Goal: Task Accomplishment & Management: Manage account settings

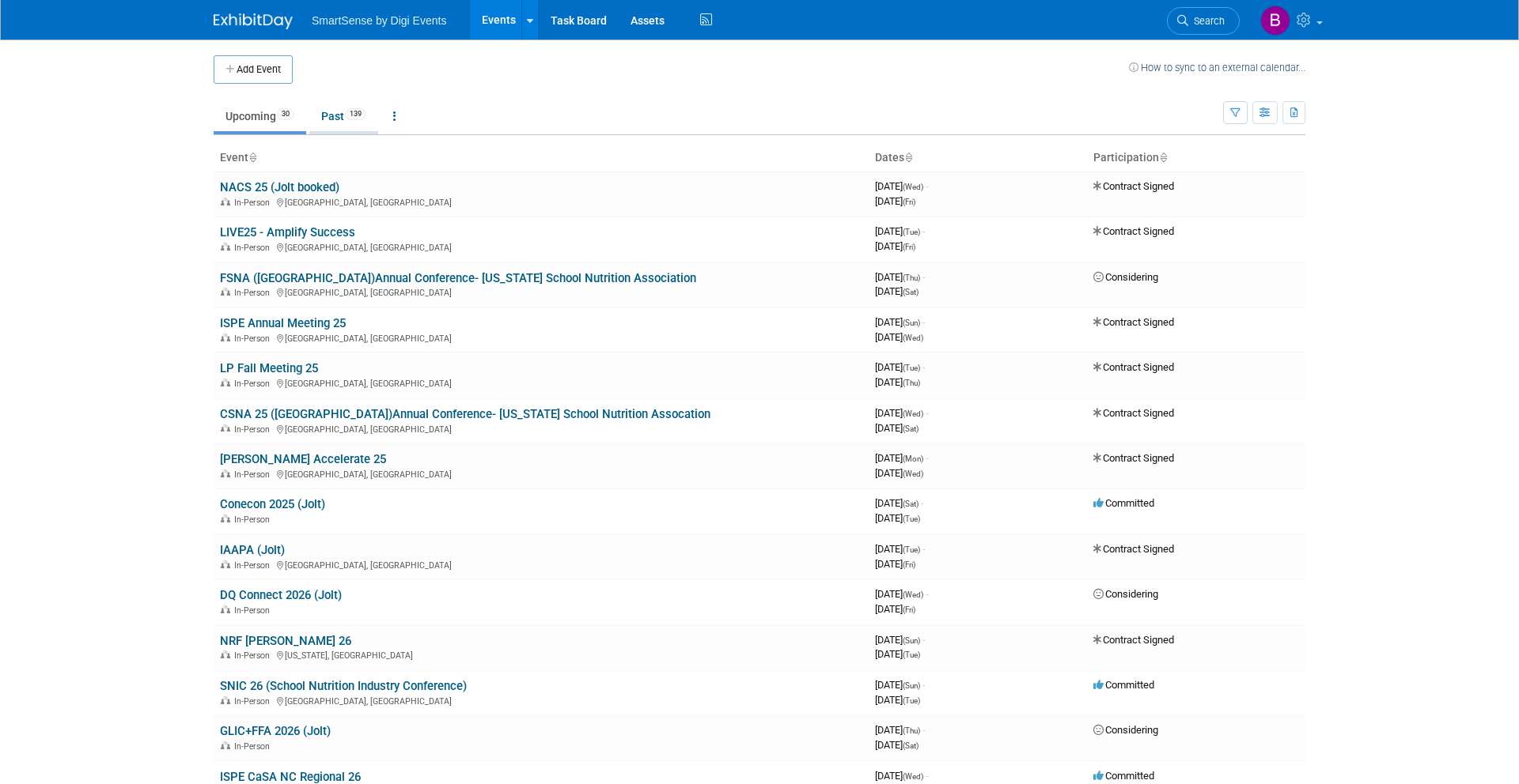
click at [336, 118] on link "Past 139" at bounding box center [344, 115] width 69 height 30
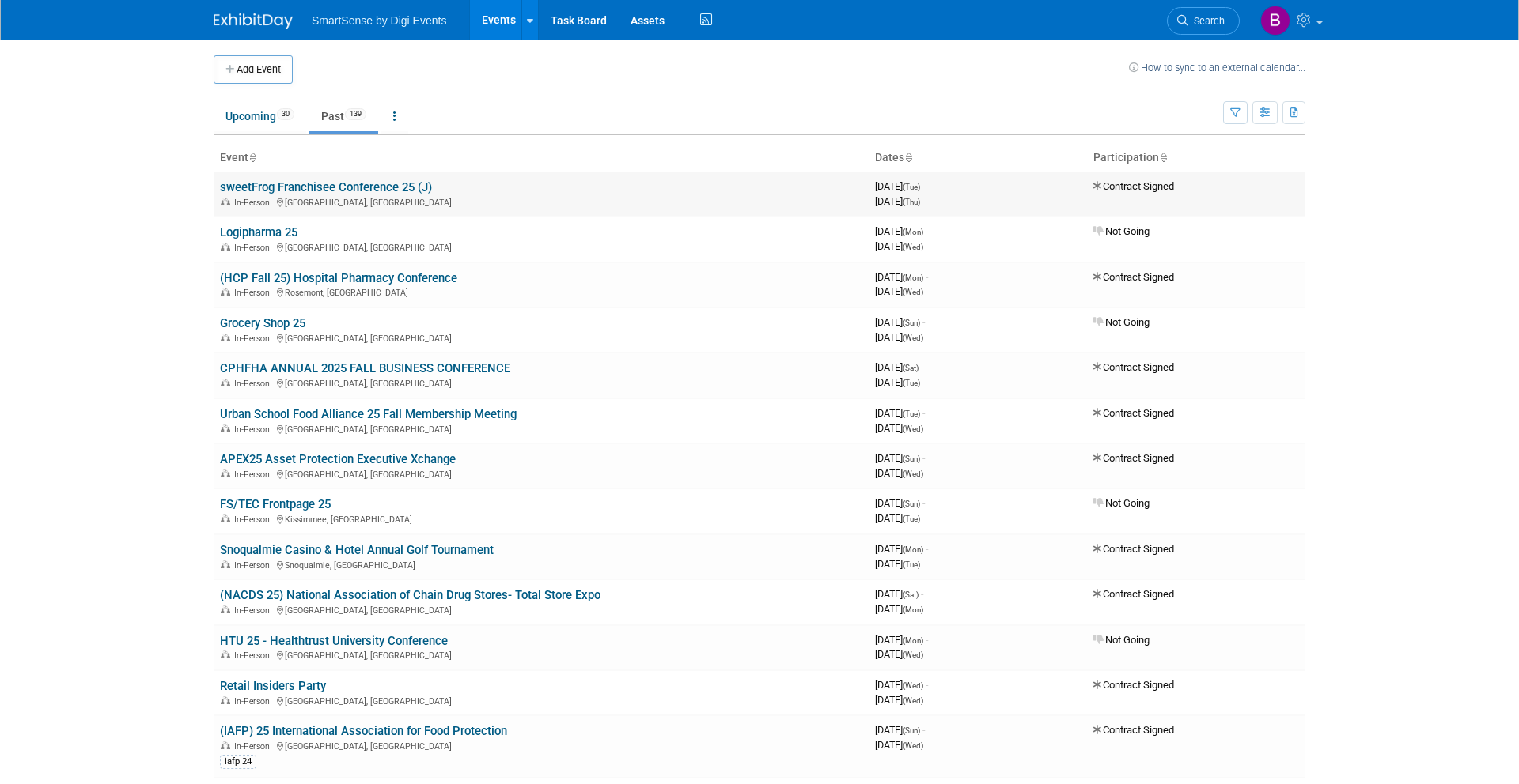
click at [313, 188] on link "sweetFrog Franchisee Conference 25 (J)" at bounding box center [326, 188] width 212 height 14
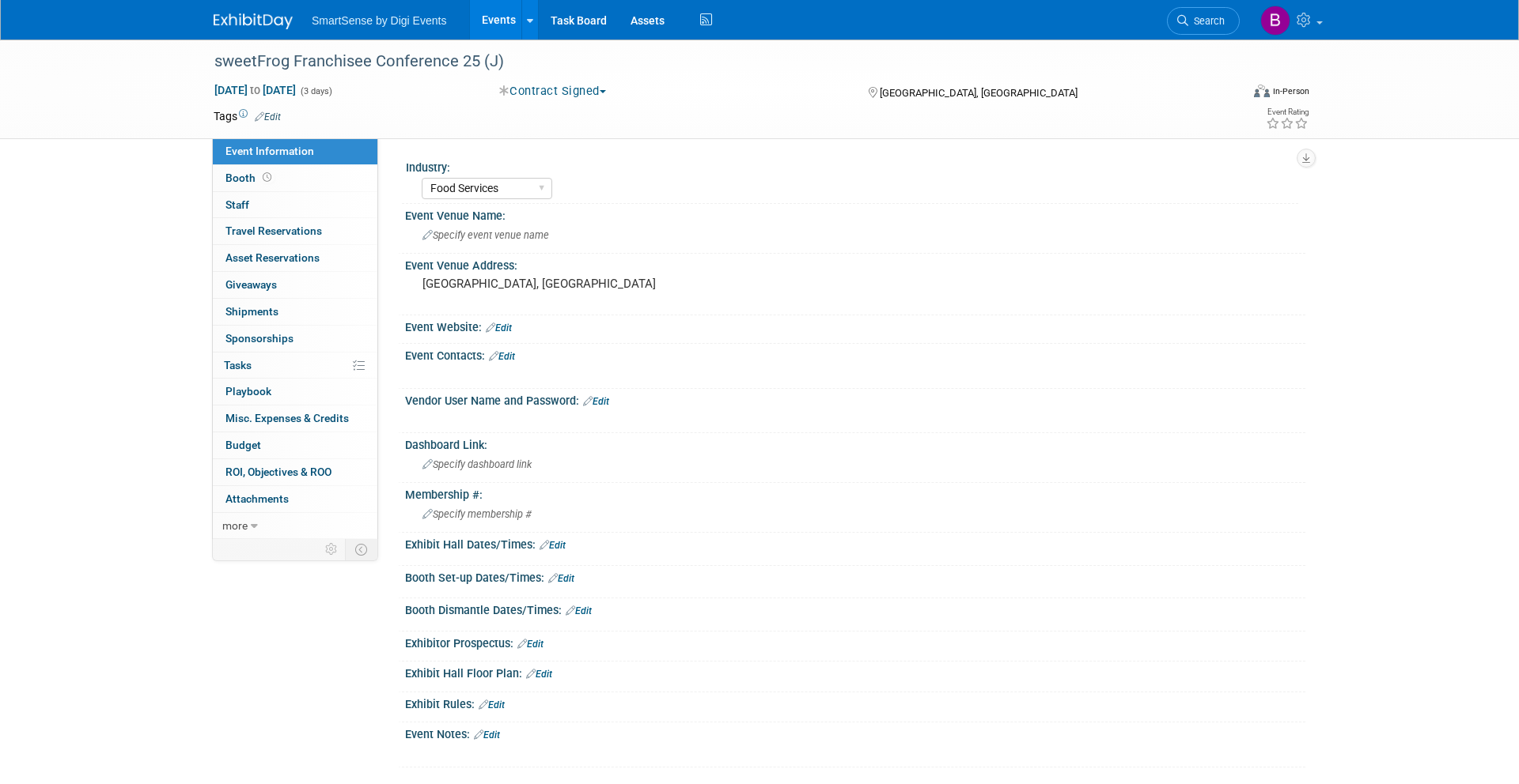
select select "Food Services"
click at [248, 443] on span "Budget" at bounding box center [243, 445] width 35 height 13
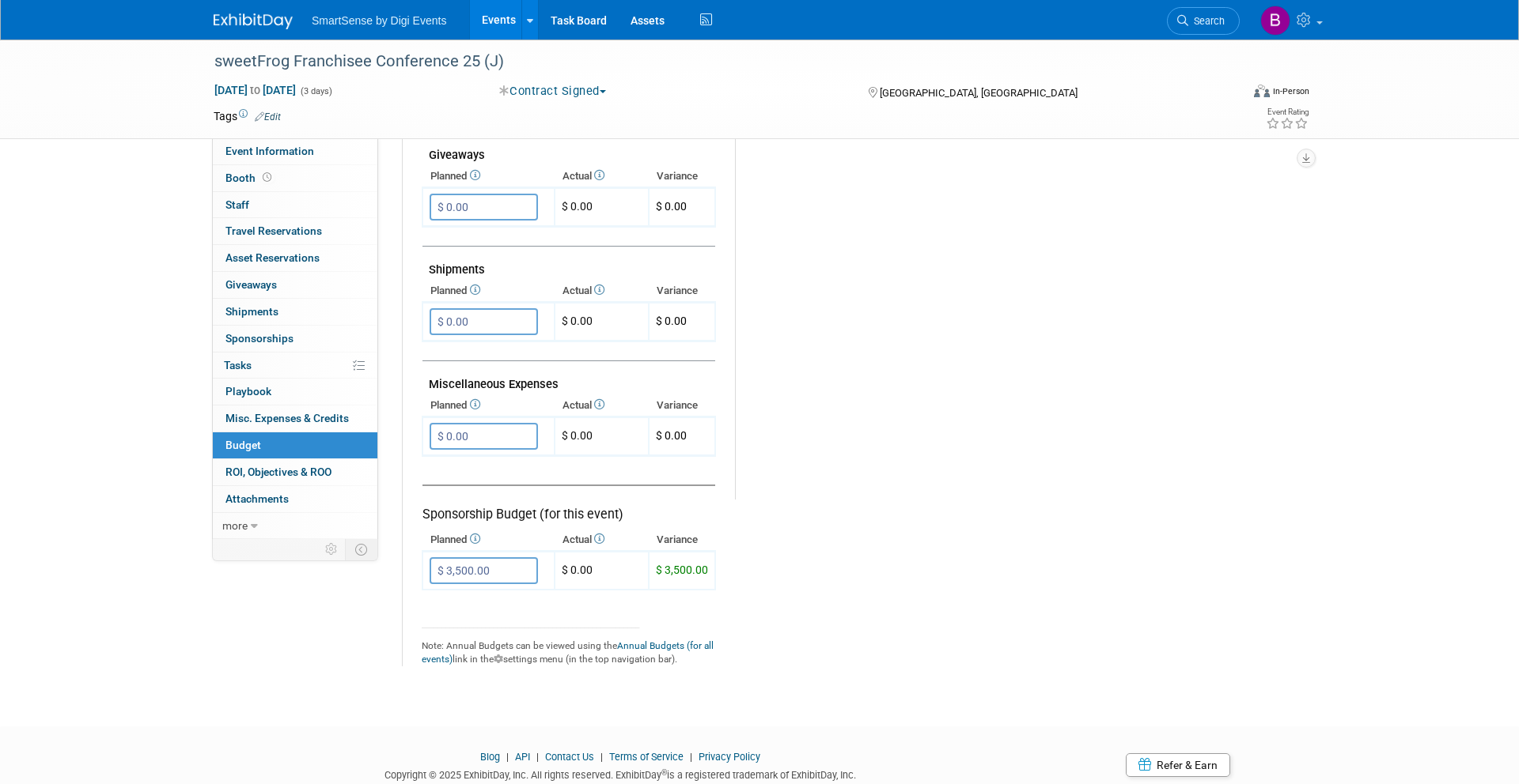
scroll to position [766, 0]
click at [292, 226] on span "Travel Reservations 0" at bounding box center [273, 231] width 96 height 13
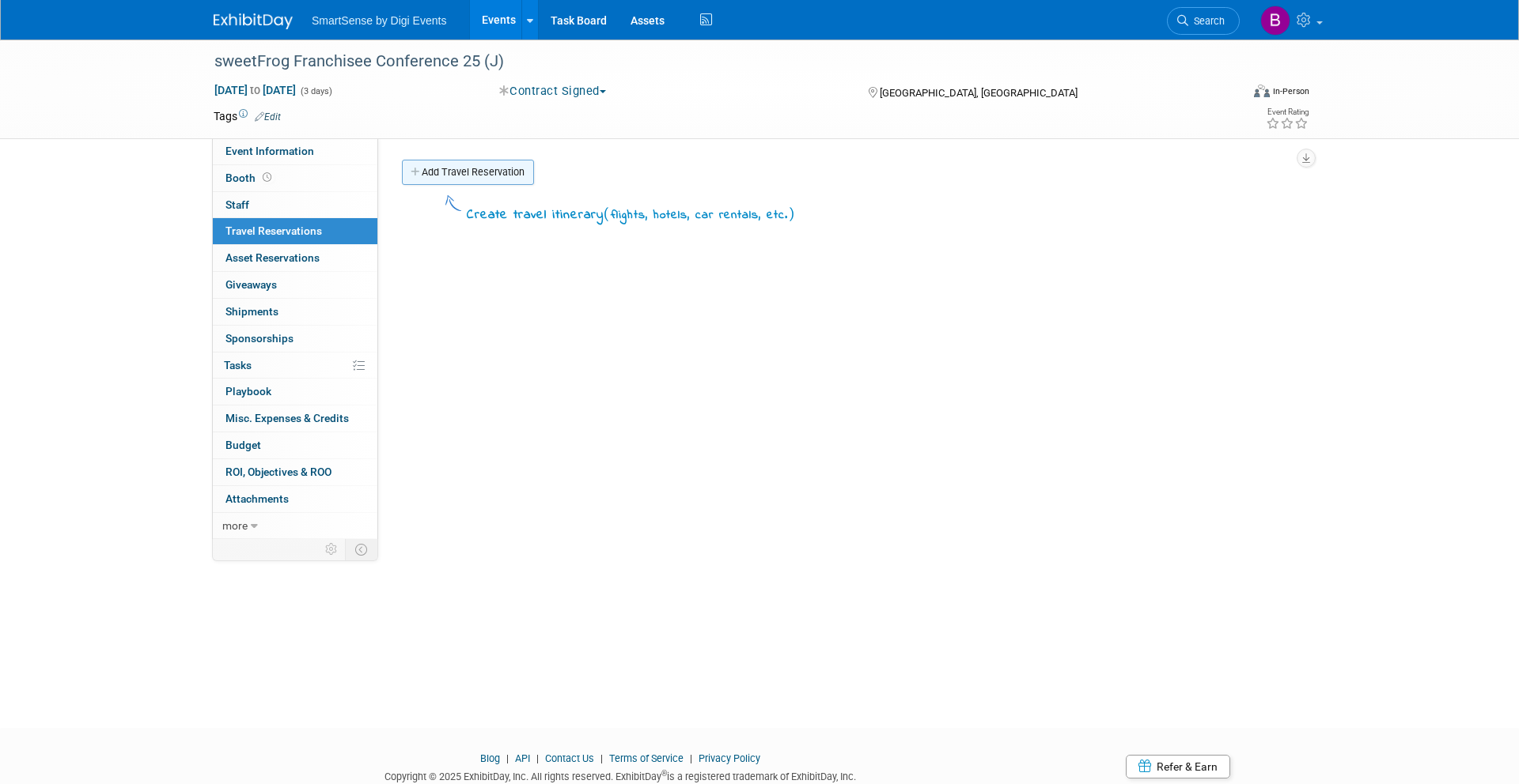
click at [492, 172] on link "Add Travel Reservation" at bounding box center [468, 172] width 132 height 26
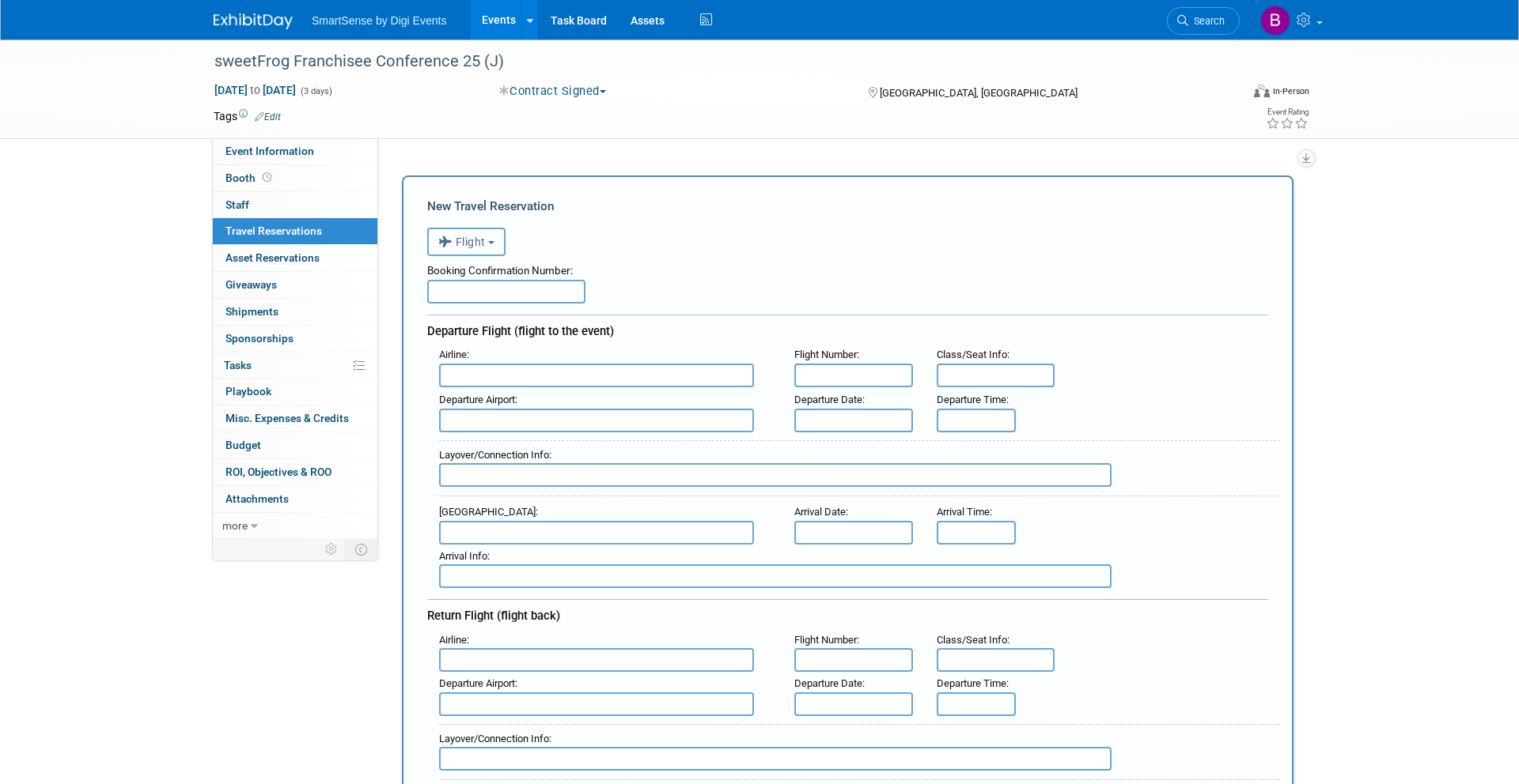
click at [493, 240] on button "Flight" at bounding box center [467, 242] width 79 height 29
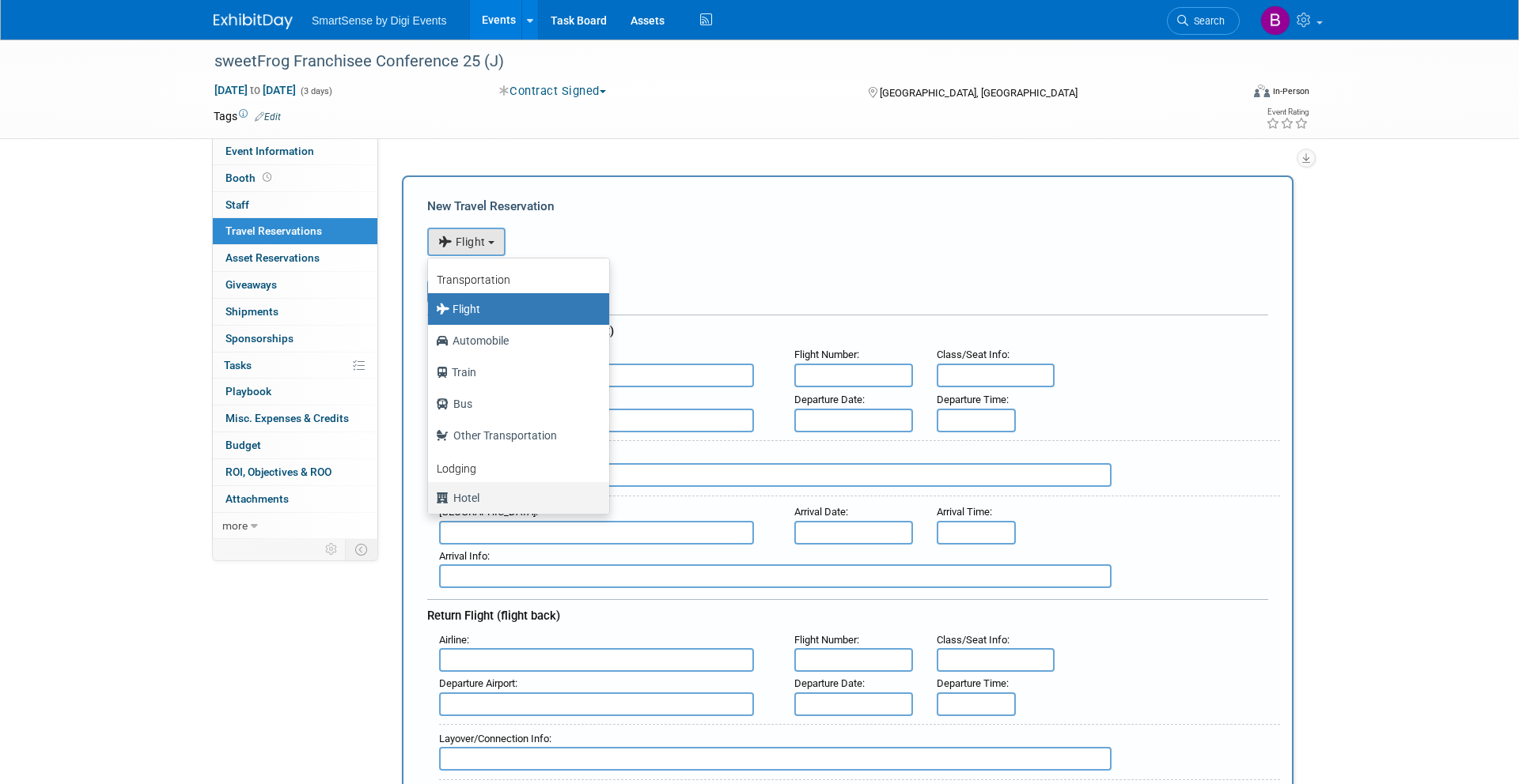
click at [464, 492] on label "Hotel" at bounding box center [514, 499] width 157 height 26
click at [431, 492] on input "Hotel" at bounding box center [425, 495] width 10 height 10
select select "6"
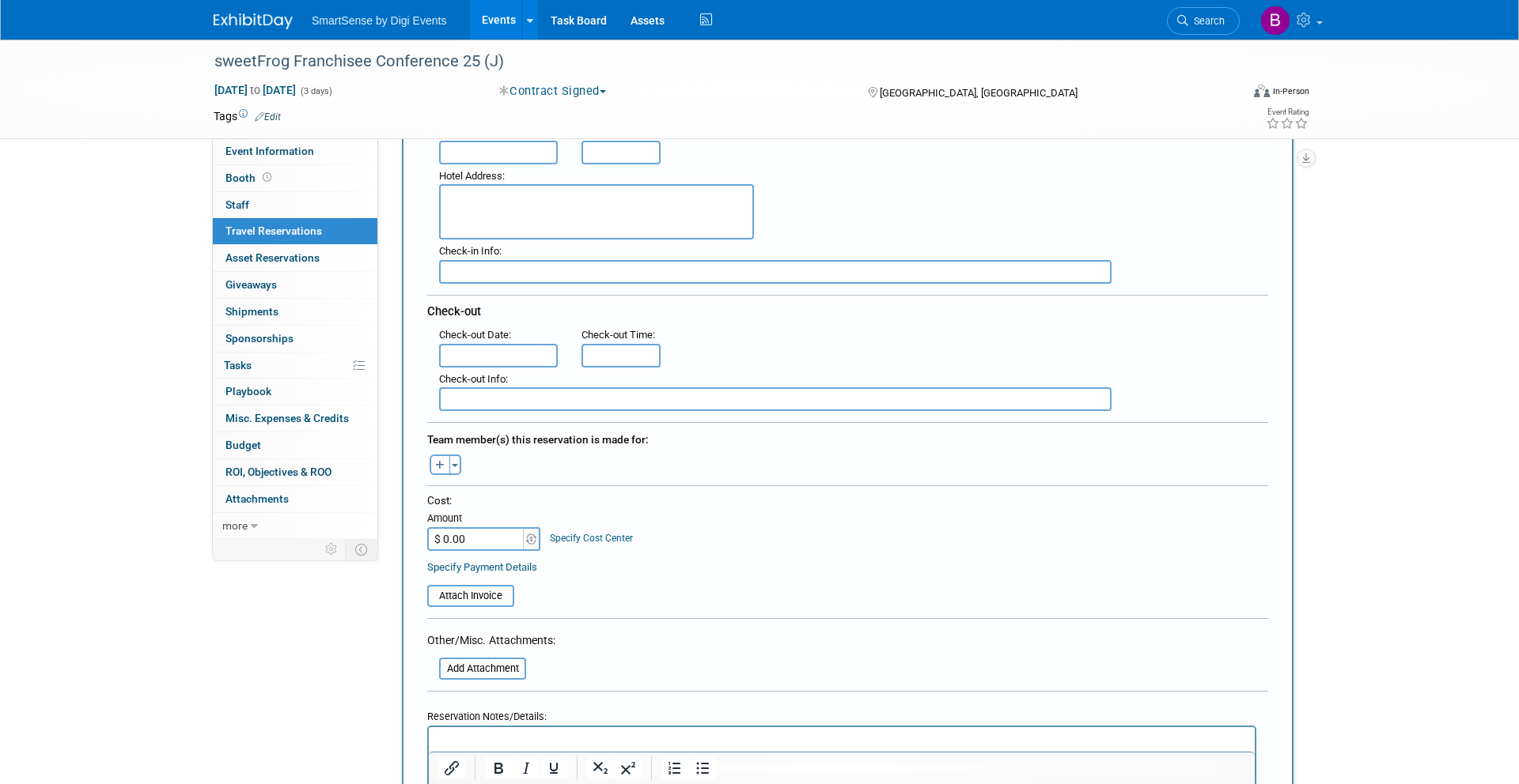
scroll to position [272, 0]
click at [468, 529] on input "$ 0.00" at bounding box center [476, 535] width 99 height 24
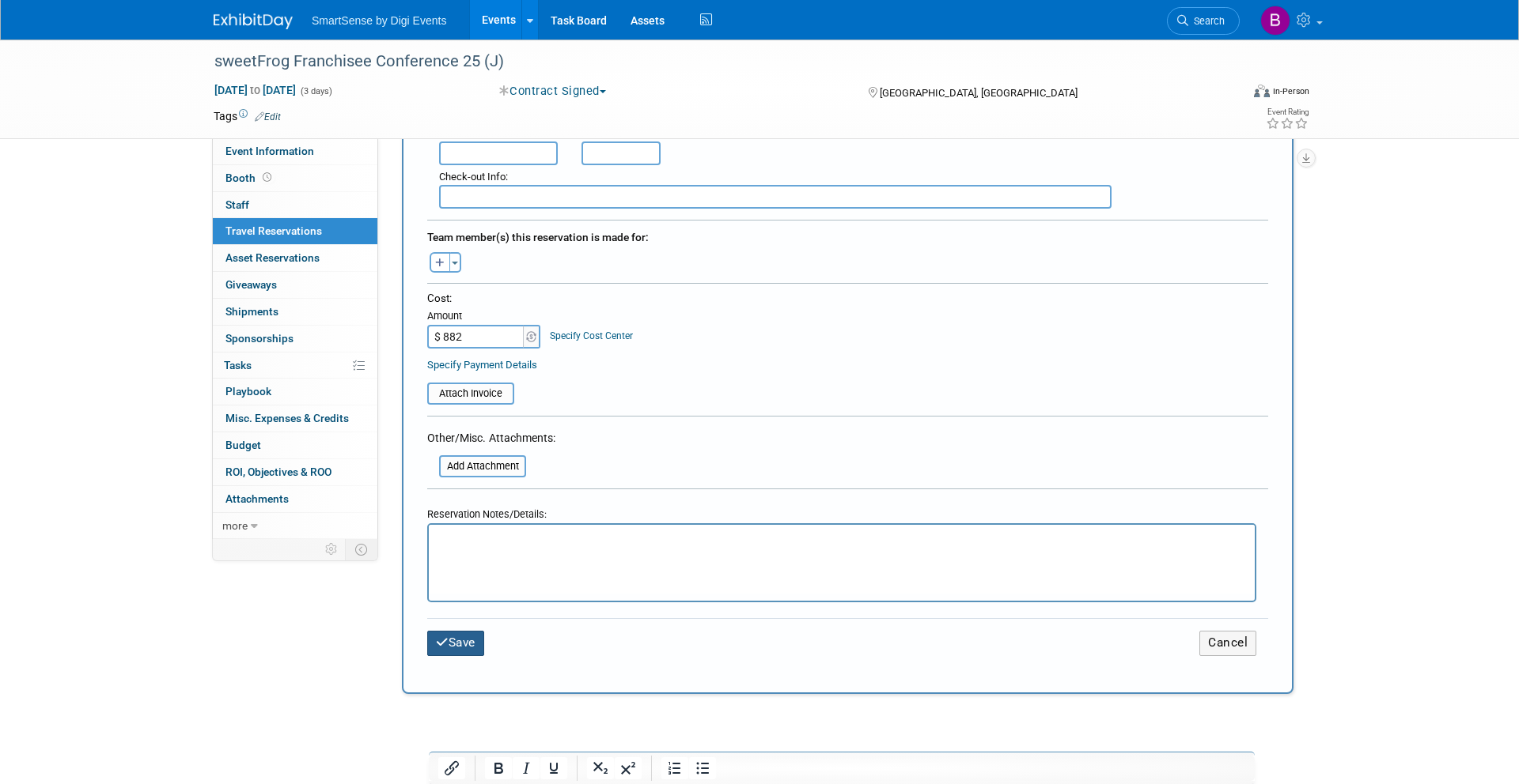
type input "$ 882.00"
click at [475, 641] on button "Save" at bounding box center [456, 643] width 57 height 25
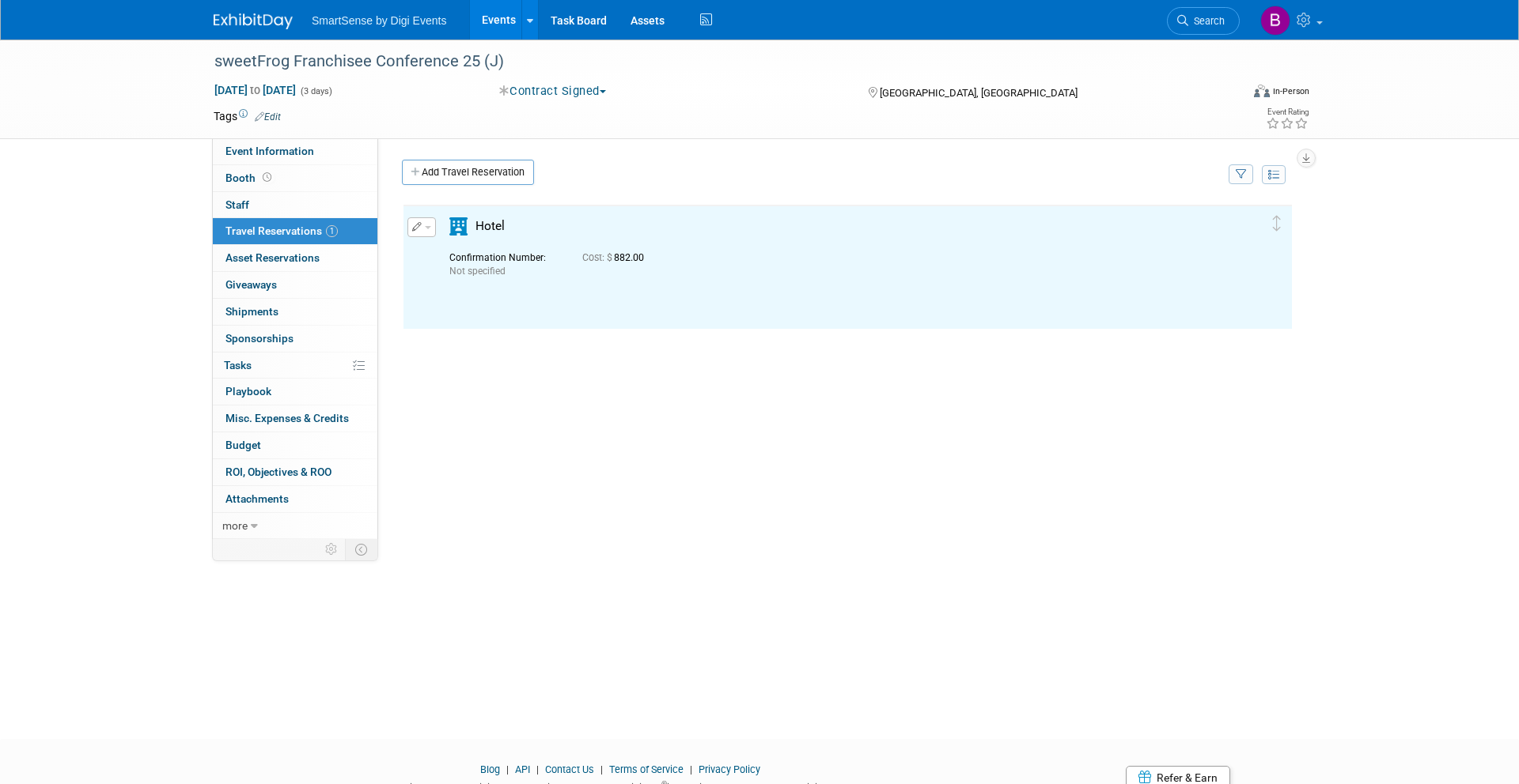
scroll to position [0, 0]
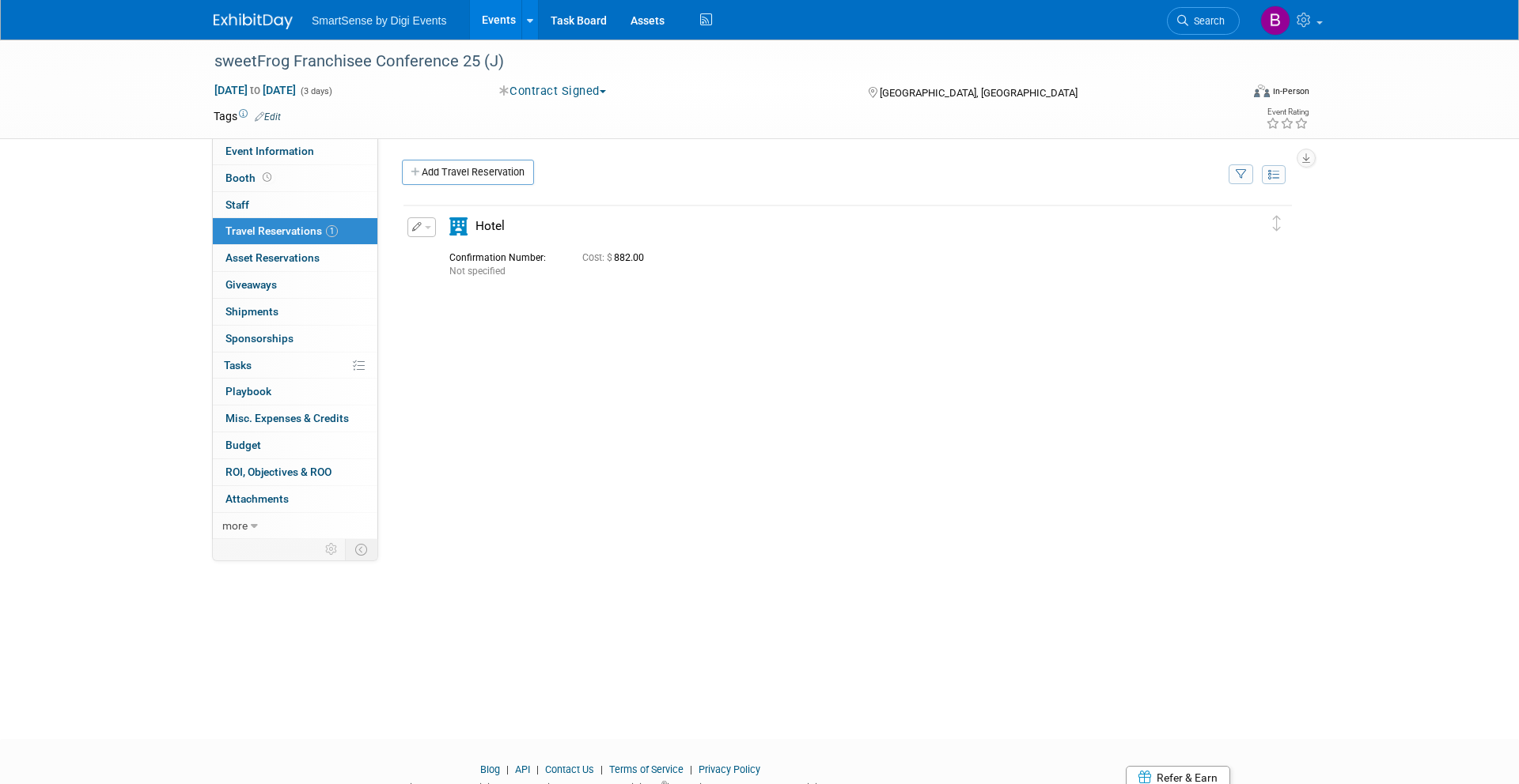
click at [429, 228] on span "button" at bounding box center [428, 228] width 6 height 3
click at [468, 260] on button "Edit Reservation" at bounding box center [475, 255] width 134 height 23
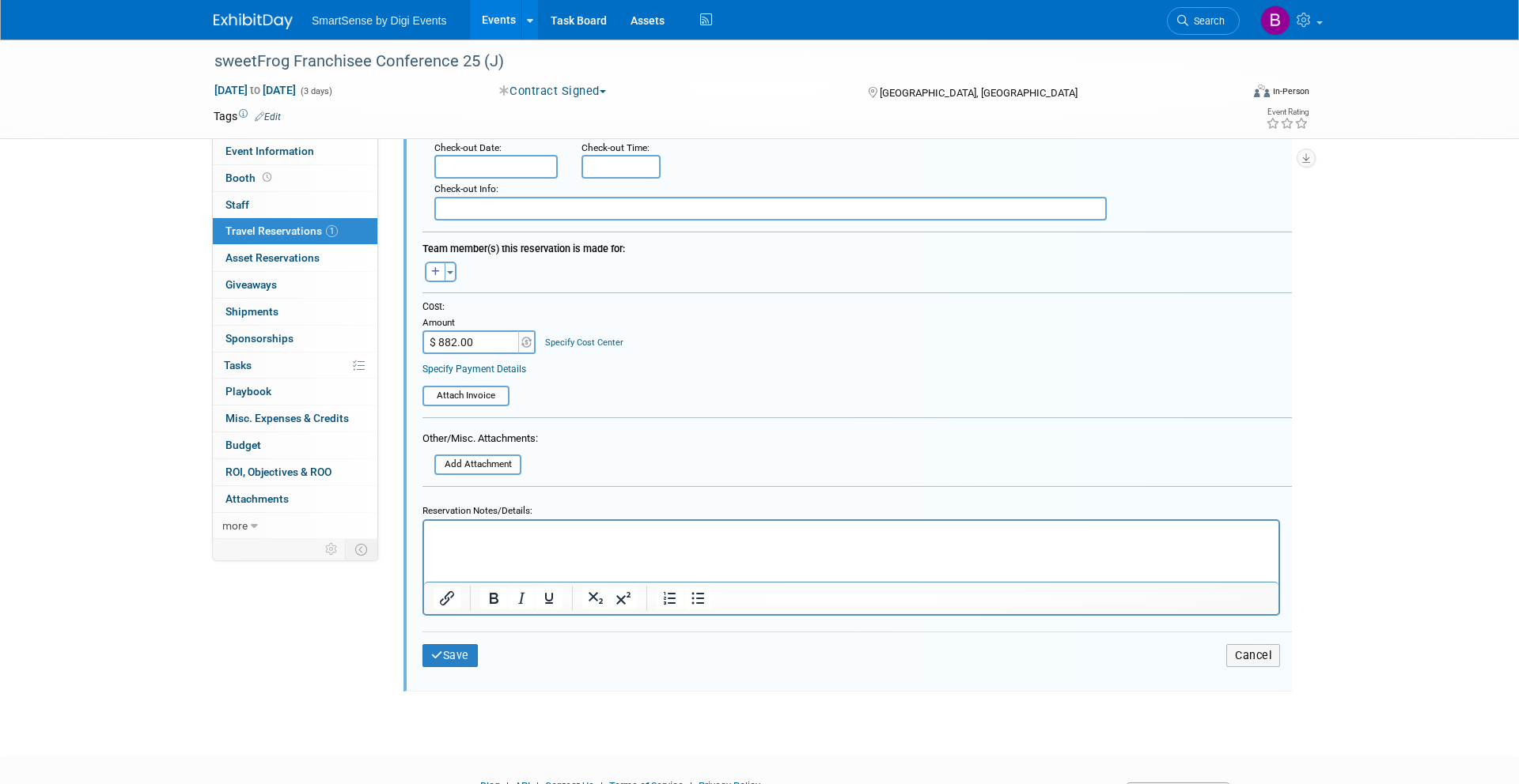
scroll to position [443, 0]
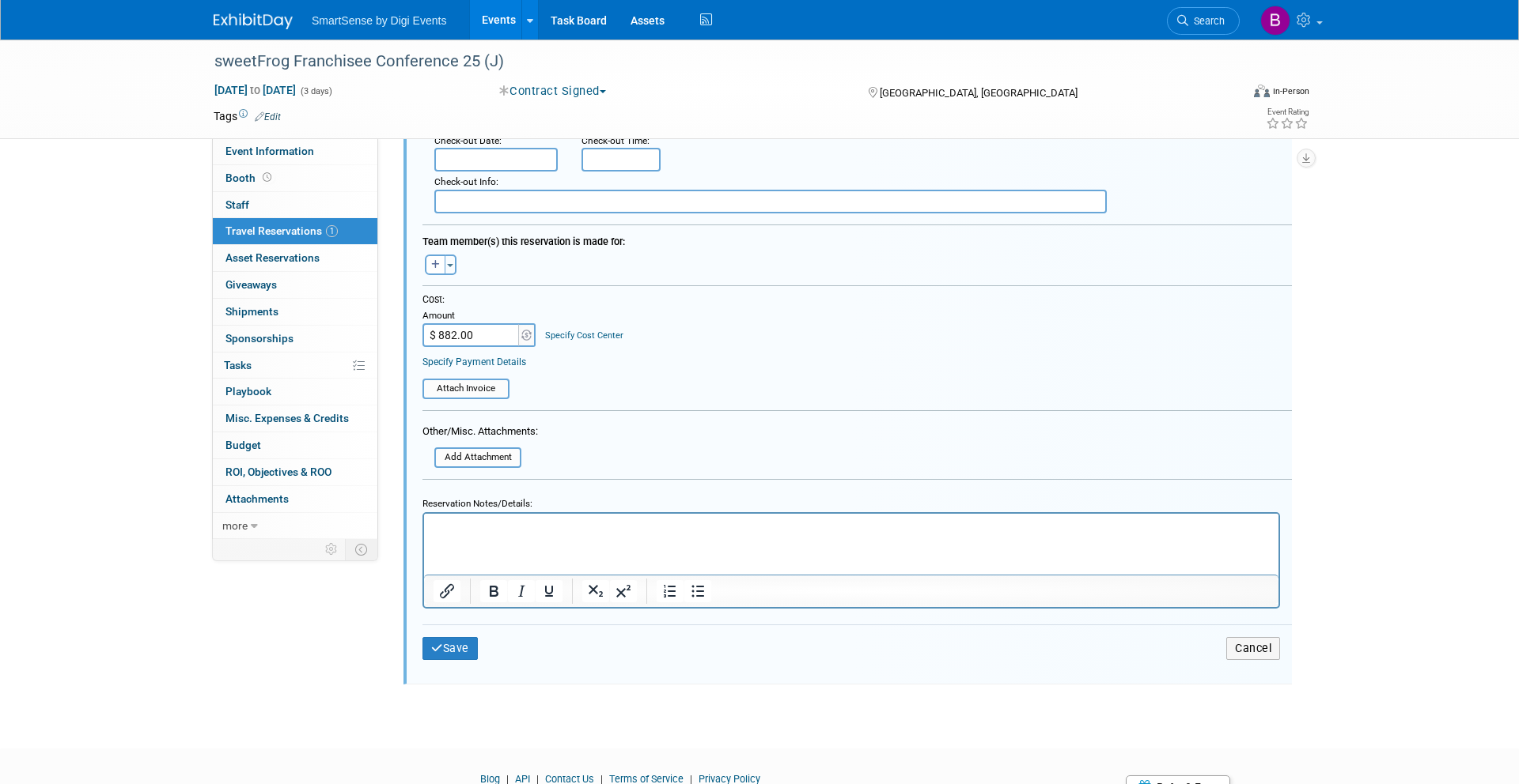
click at [473, 527] on p "Rich Text Area. Press ALT-0 for help." at bounding box center [851, 527] width 836 height 15
click at [453, 645] on button "Save" at bounding box center [450, 649] width 55 height 23
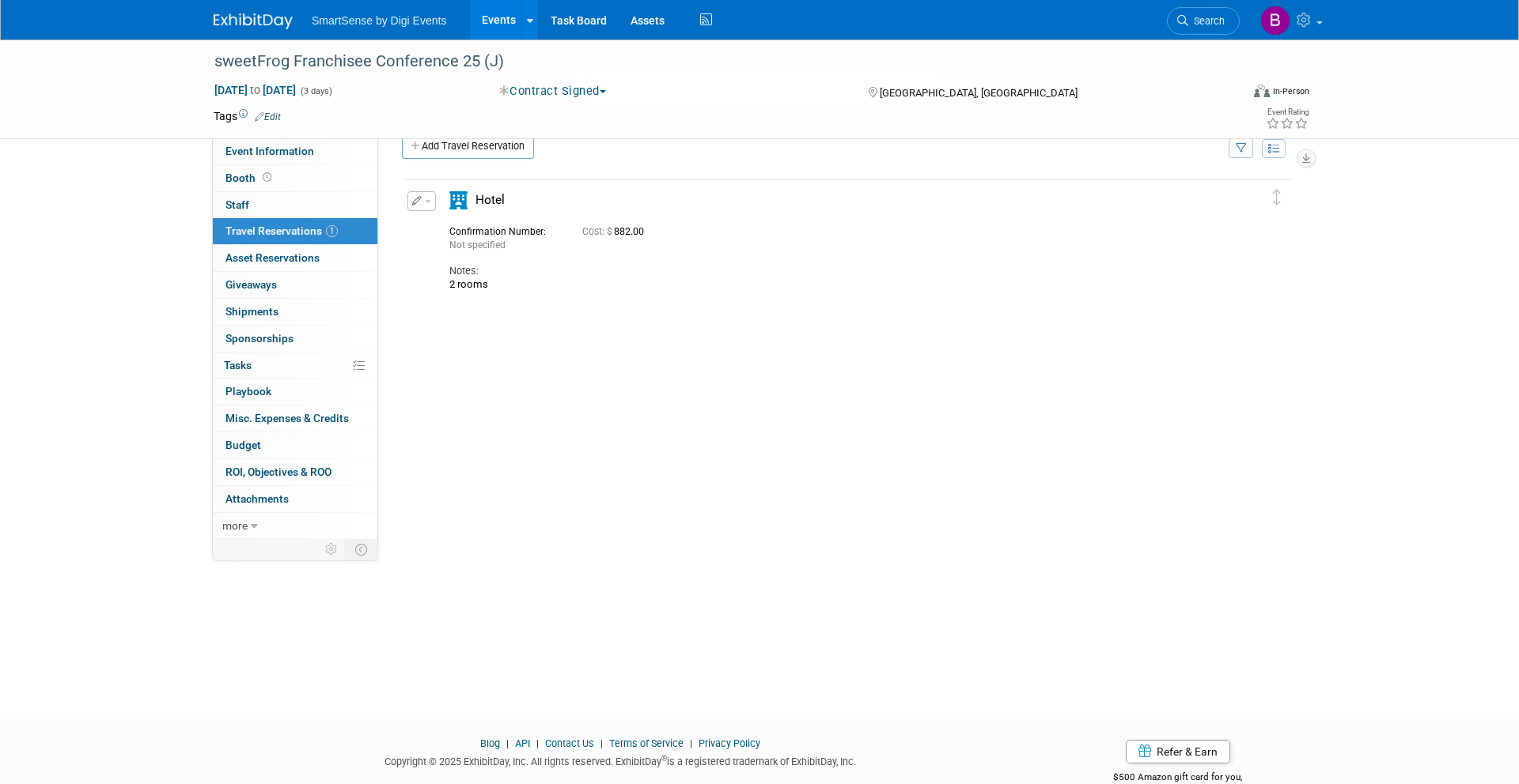
scroll to position [0, 0]
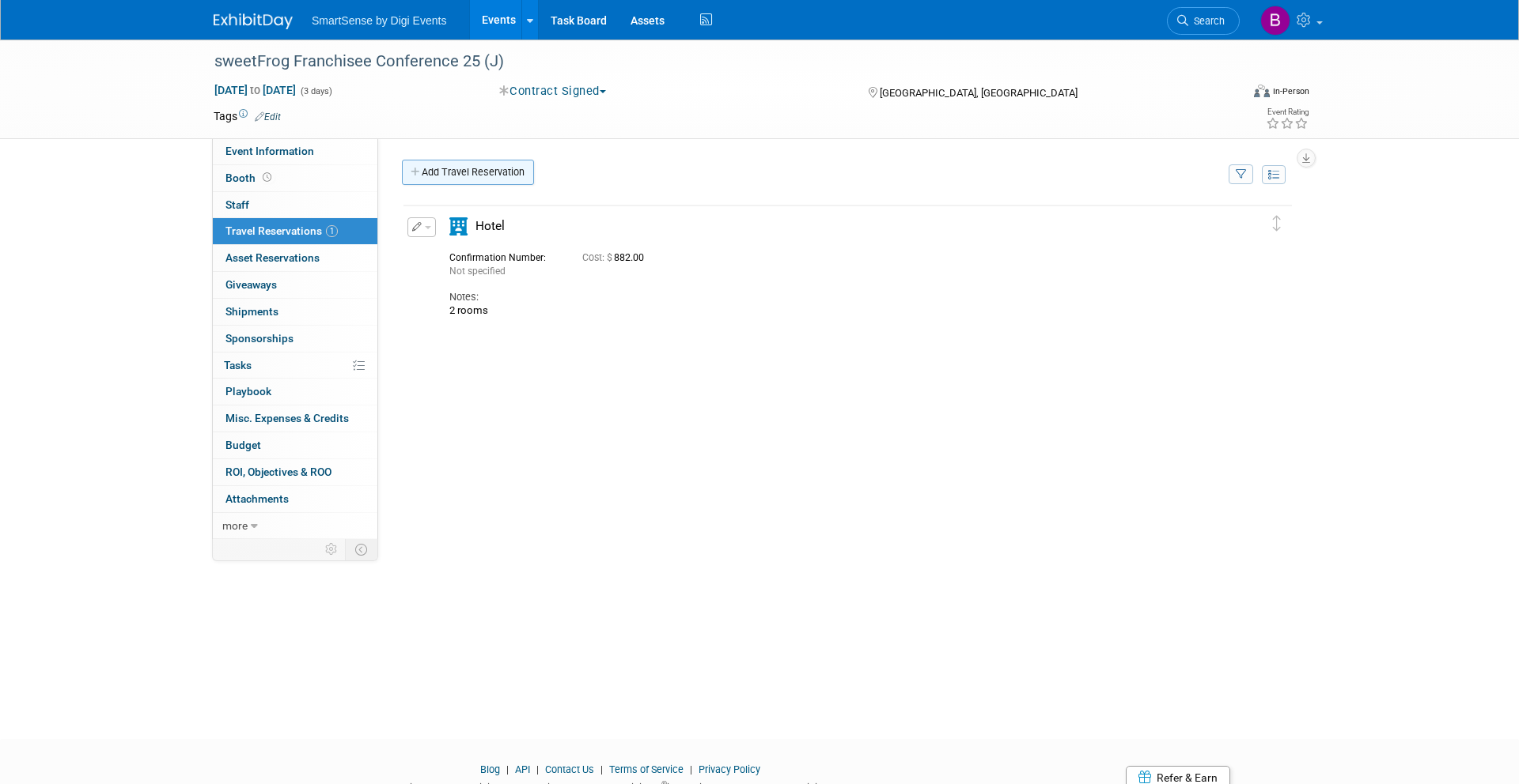
click at [492, 178] on link "Add Travel Reservation" at bounding box center [468, 172] width 132 height 26
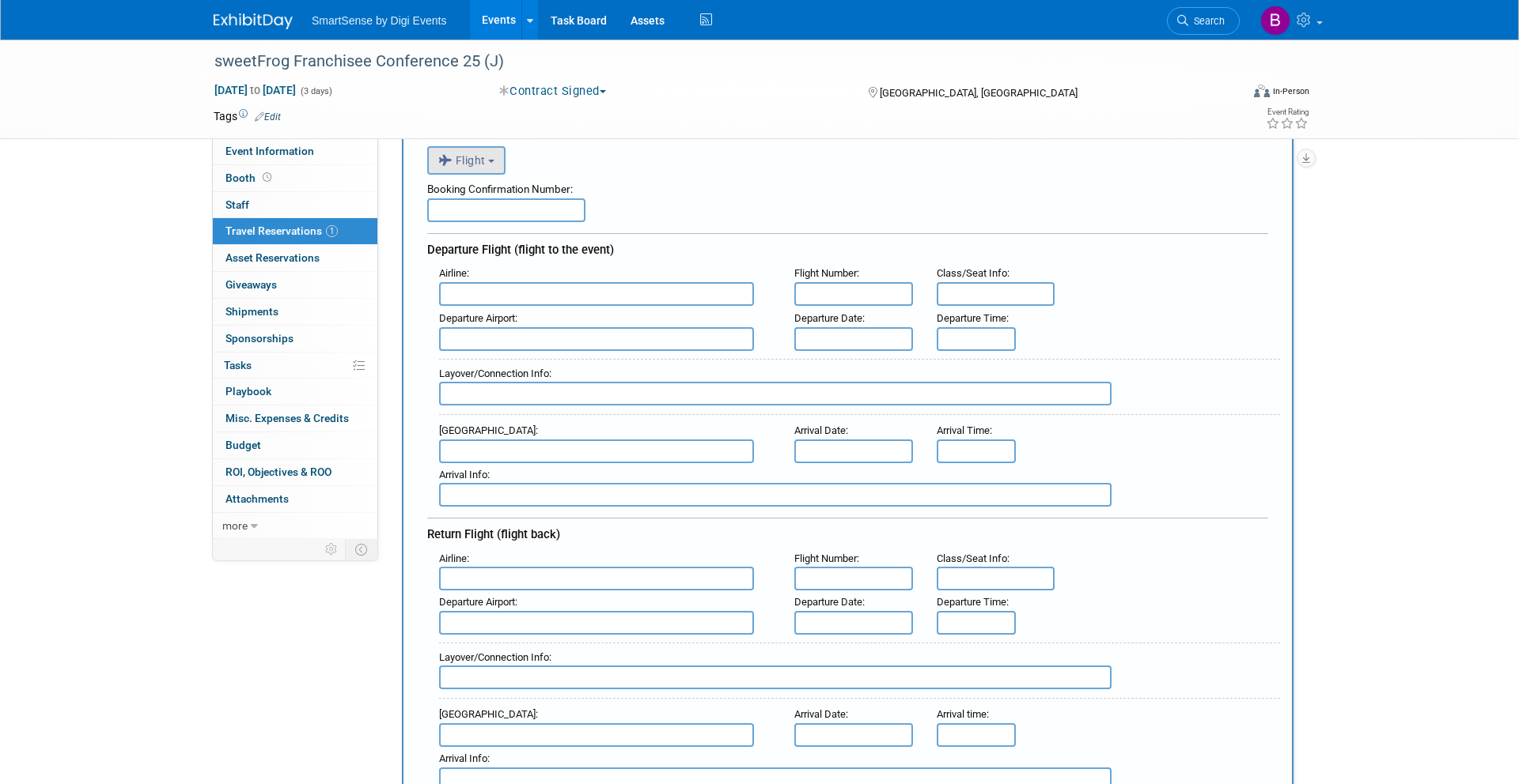
scroll to position [284, 0]
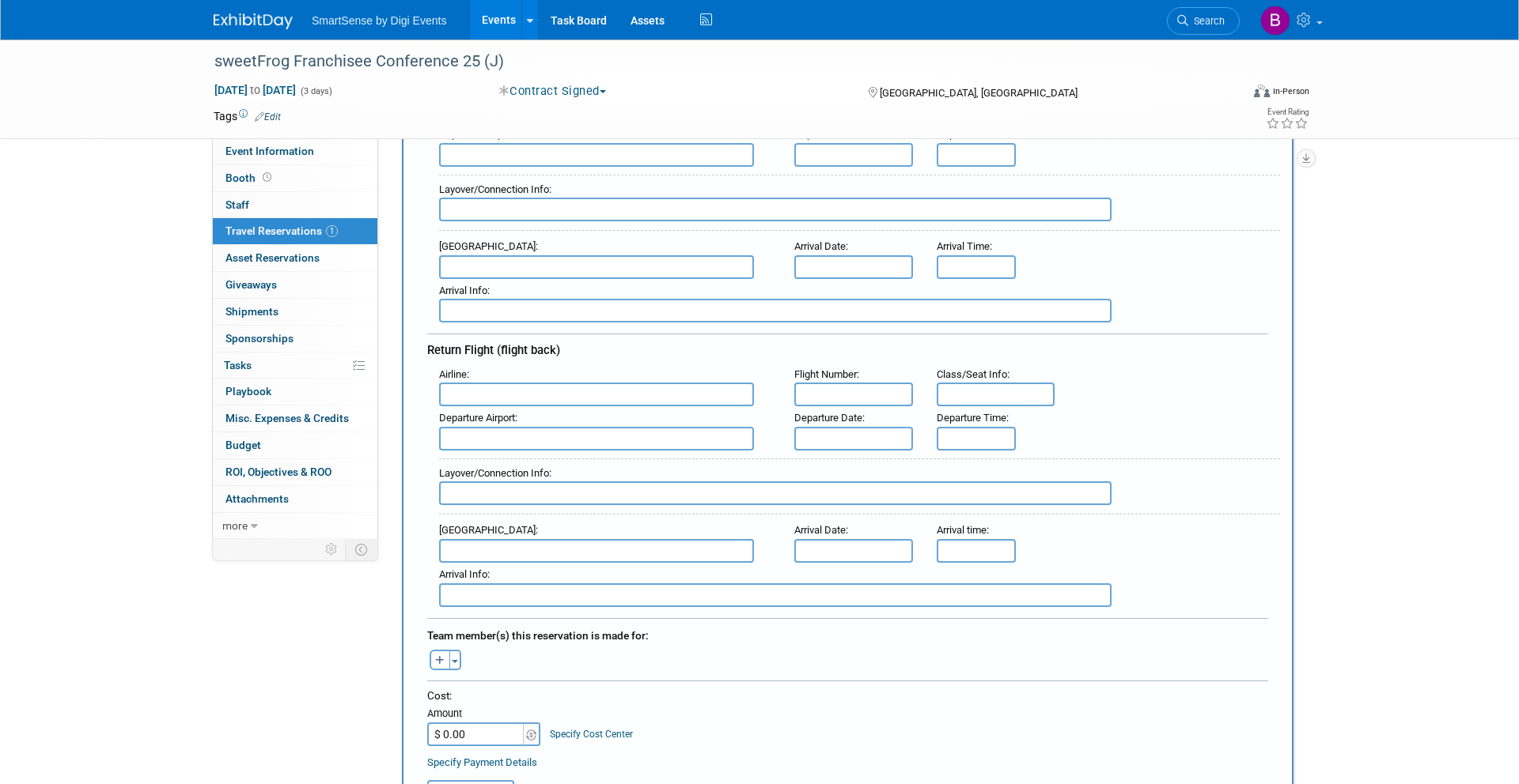
click at [448, 729] on input "$ 0.00" at bounding box center [476, 734] width 99 height 24
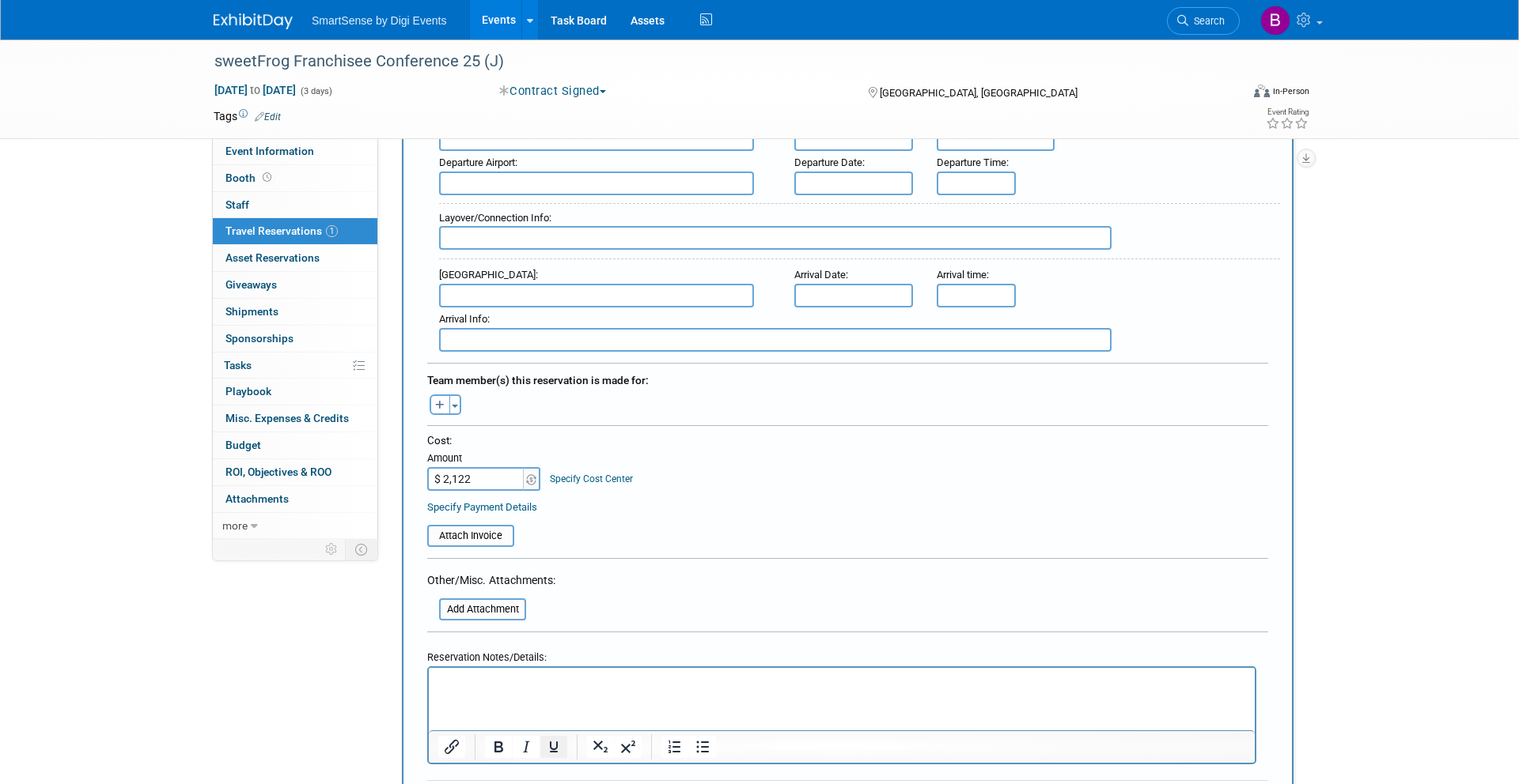
scroll to position [645, 0]
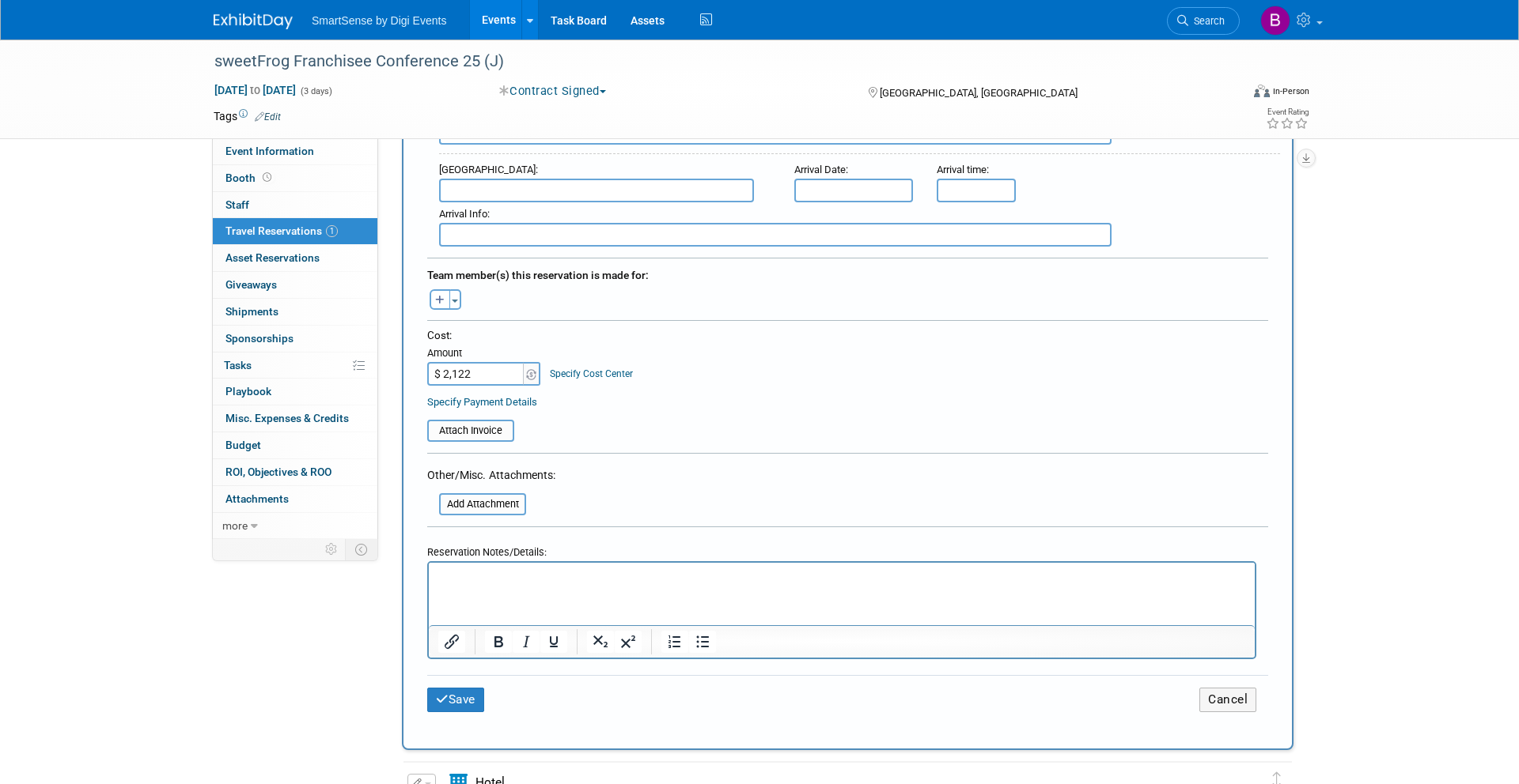
type input "$ 2,122.00"
click at [540, 582] on p "Rich Text Area. Press ALT-0 for help." at bounding box center [841, 576] width 808 height 17
click at [445, 705] on icon "submit" at bounding box center [442, 699] width 13 height 12
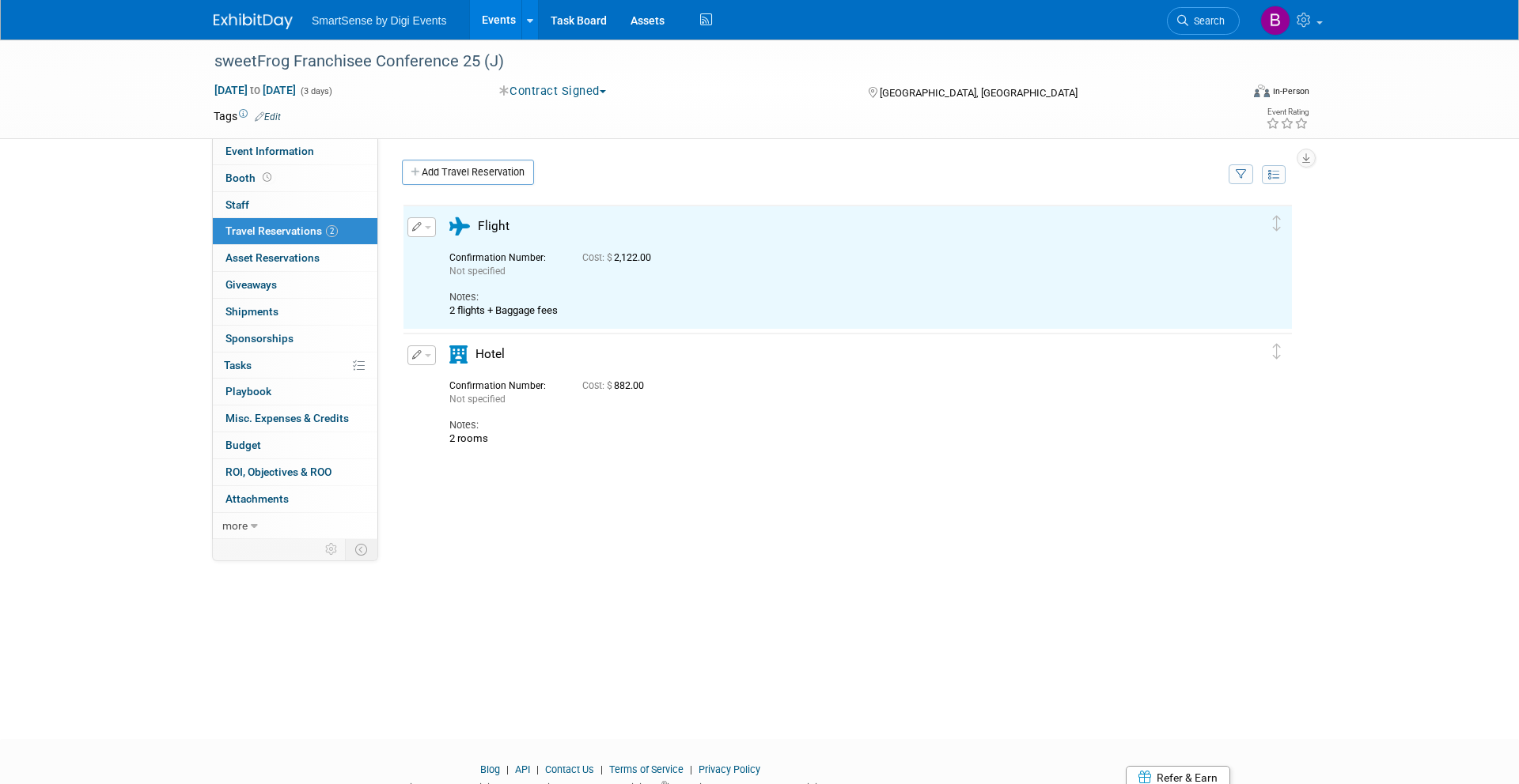
scroll to position [0, 0]
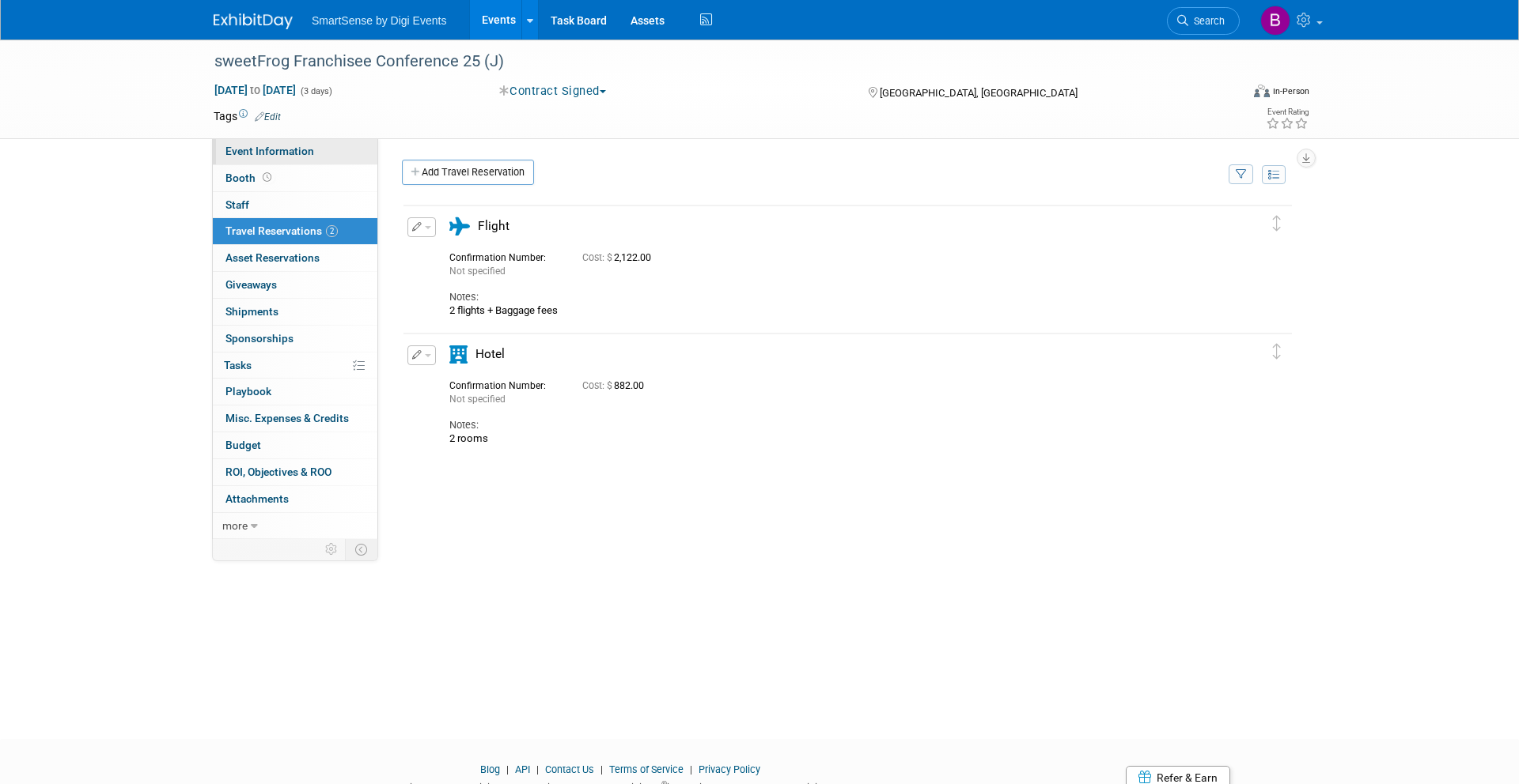
click at [334, 152] on link "Event Information" at bounding box center [294, 152] width 164 height 26
select select "Food Services"
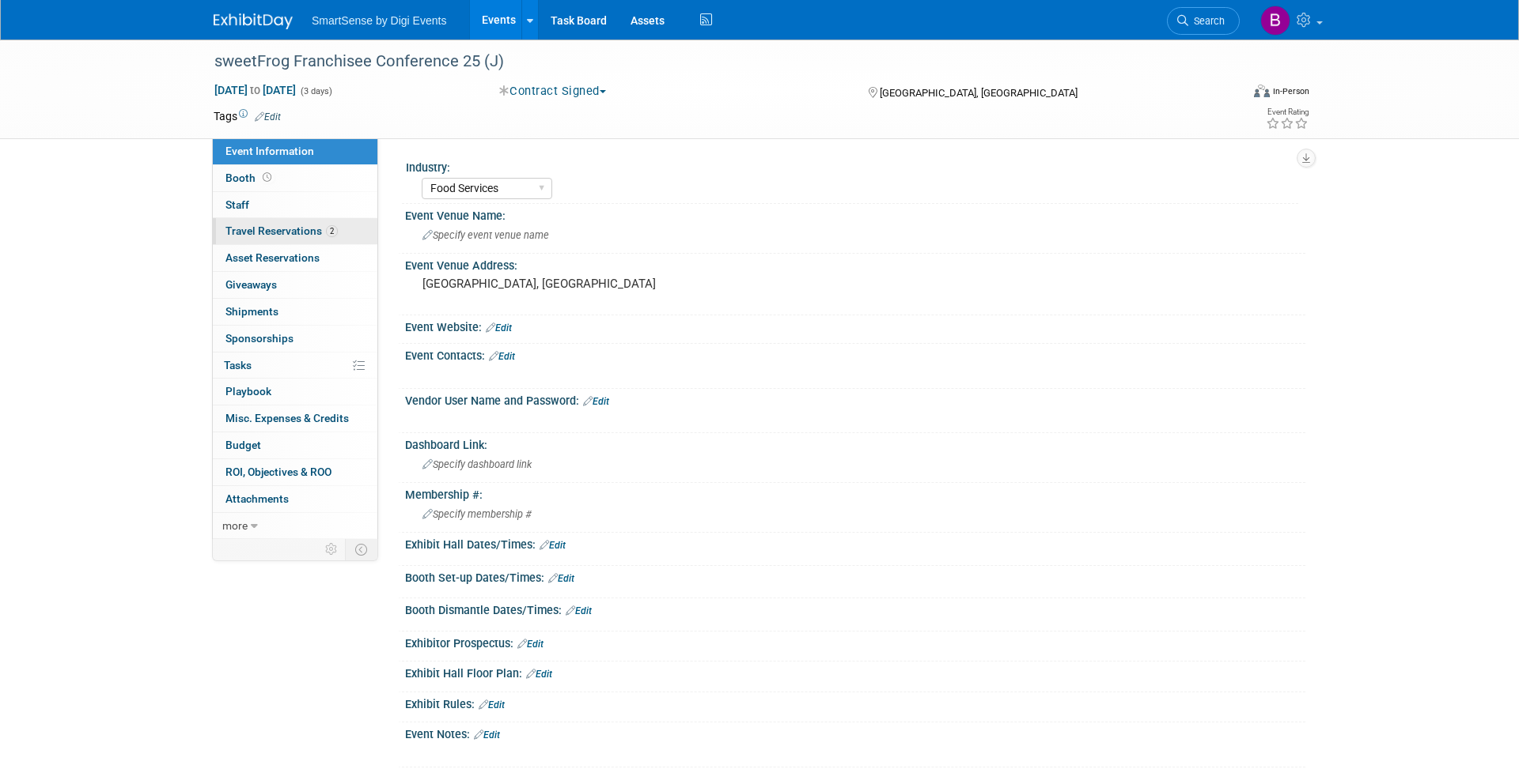
click at [315, 233] on span "Travel Reservations 2" at bounding box center [282, 231] width 112 height 13
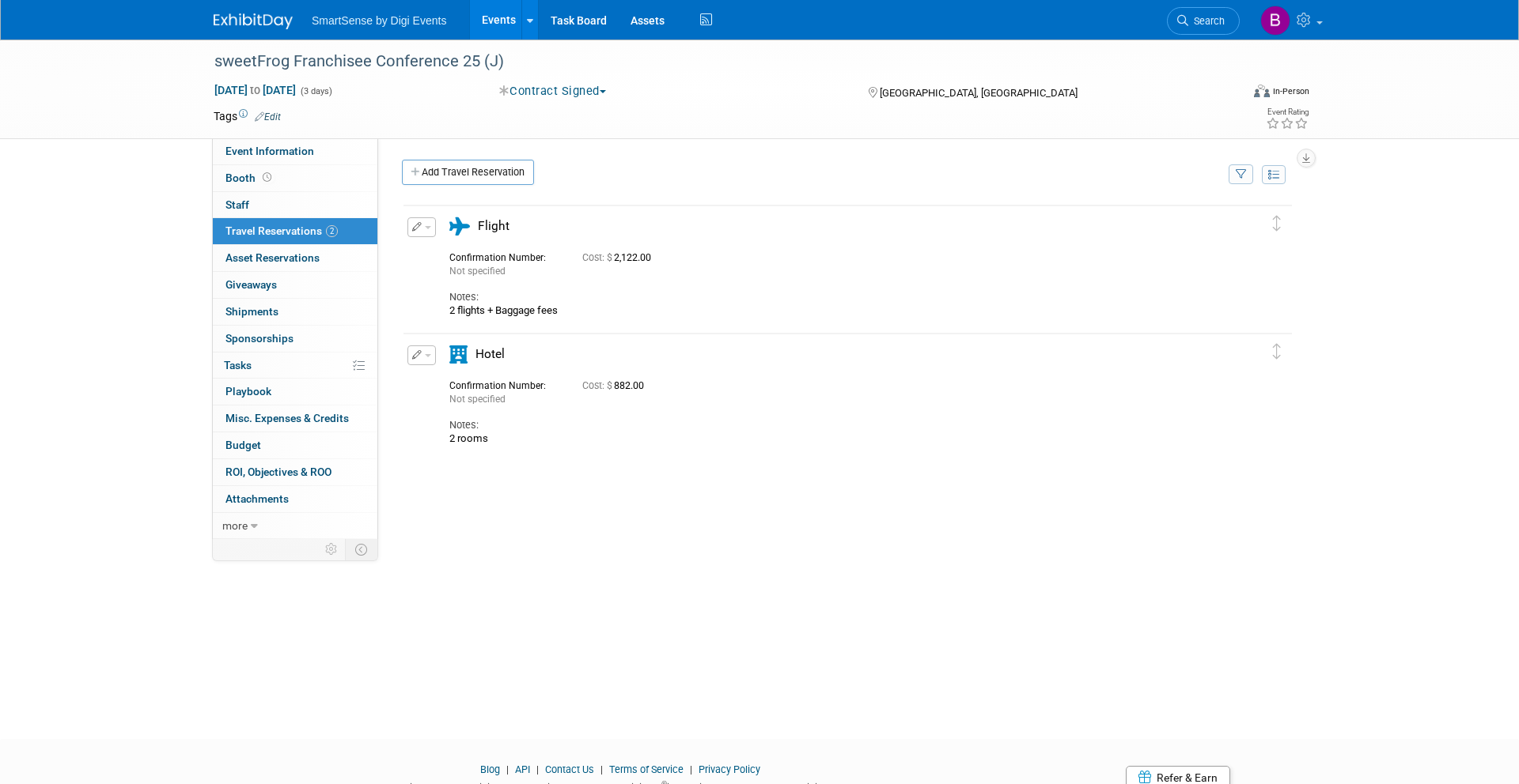
click at [414, 222] on icon "button" at bounding box center [417, 227] width 10 height 10
click at [466, 282] on span "Delete Reservation" at bounding box center [484, 281] width 98 height 13
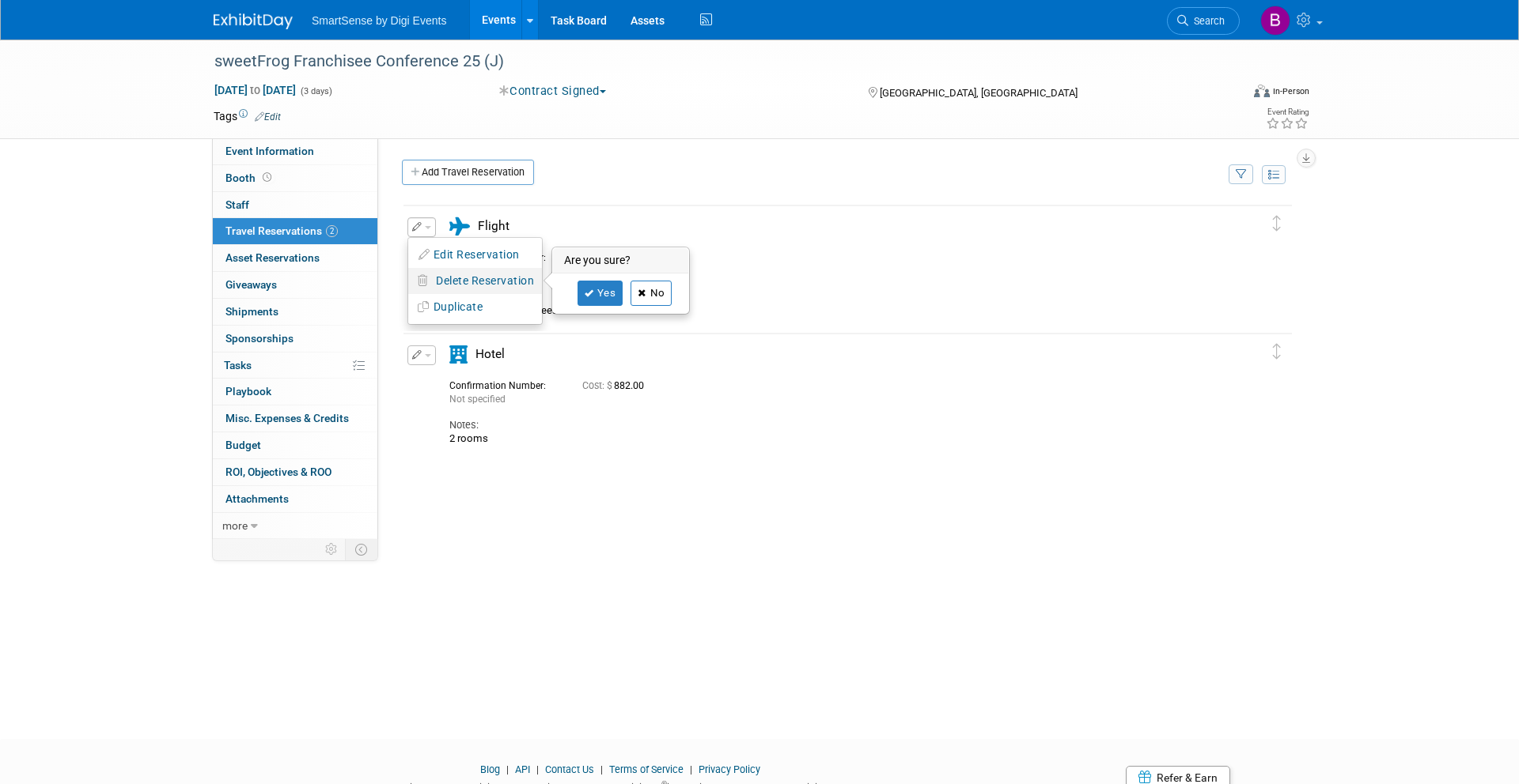
click at [661, 297] on link "No" at bounding box center [650, 293] width 41 height 26
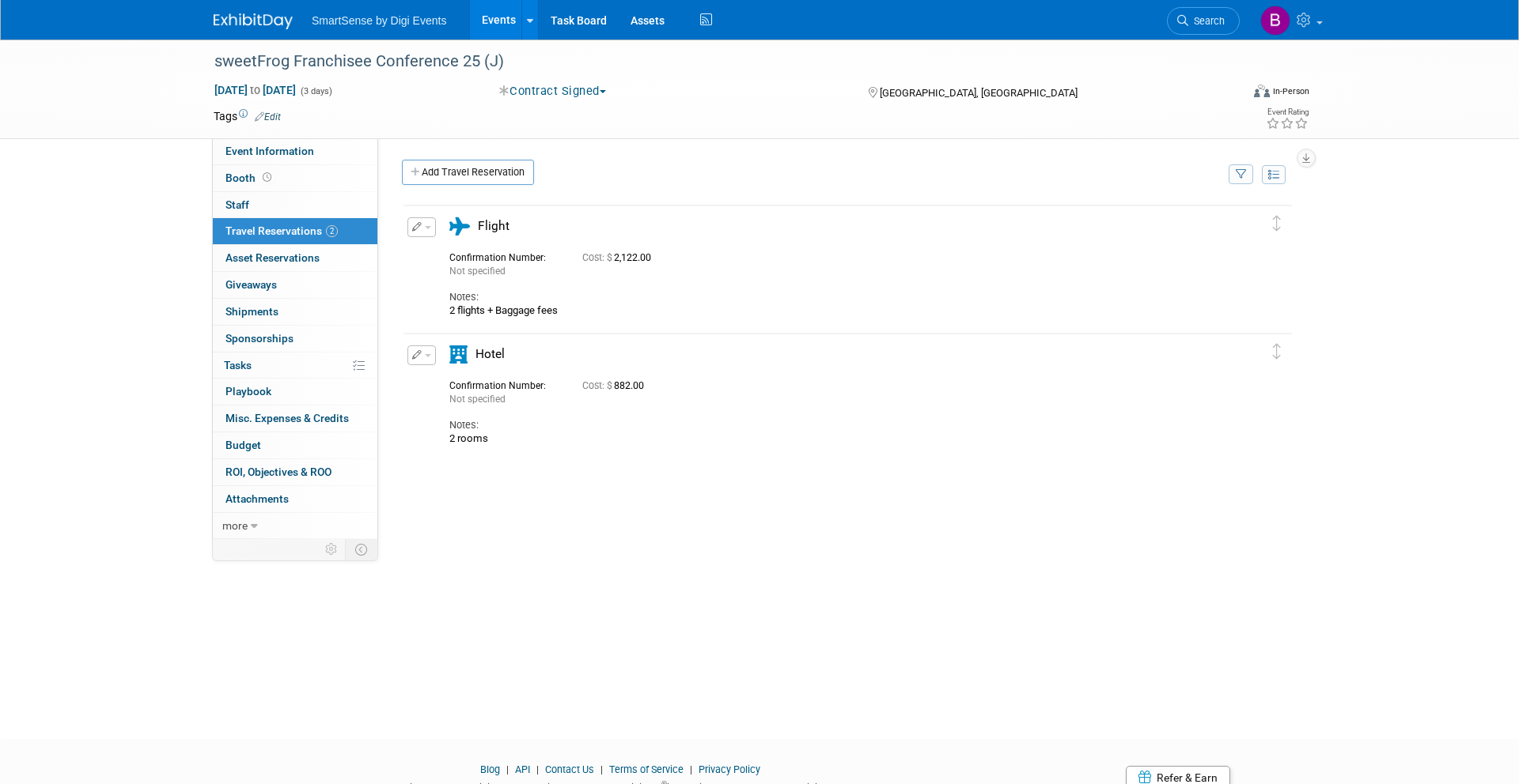
click at [416, 225] on icon "button" at bounding box center [417, 227] width 10 height 10
click at [467, 286] on span "Delete Reservation" at bounding box center [484, 281] width 98 height 13
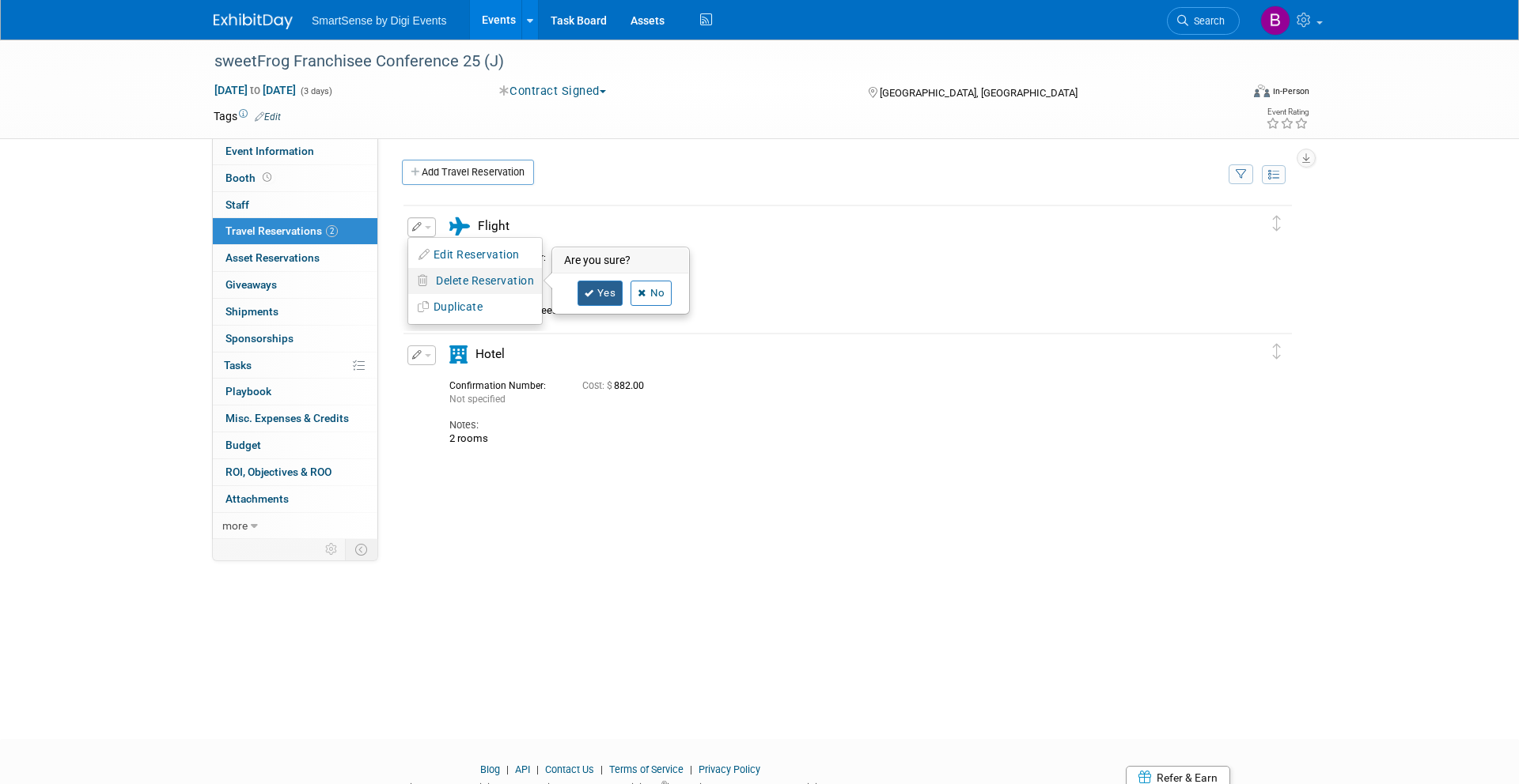
click at [598, 296] on link "Yes" at bounding box center [600, 293] width 46 height 26
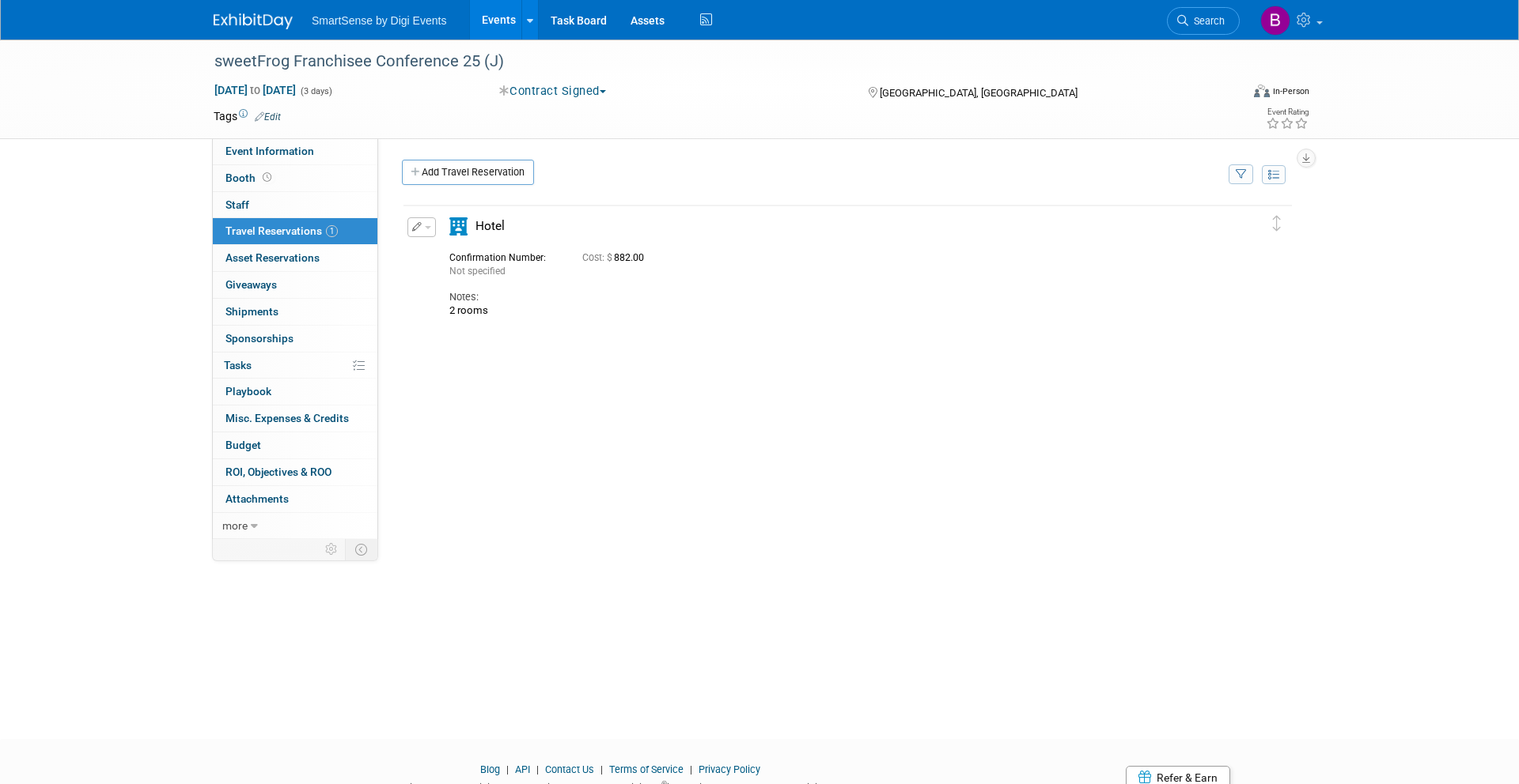
click at [423, 223] on button "button" at bounding box center [422, 227] width 29 height 20
click at [479, 287] on button "Delete Reservation" at bounding box center [475, 281] width 134 height 23
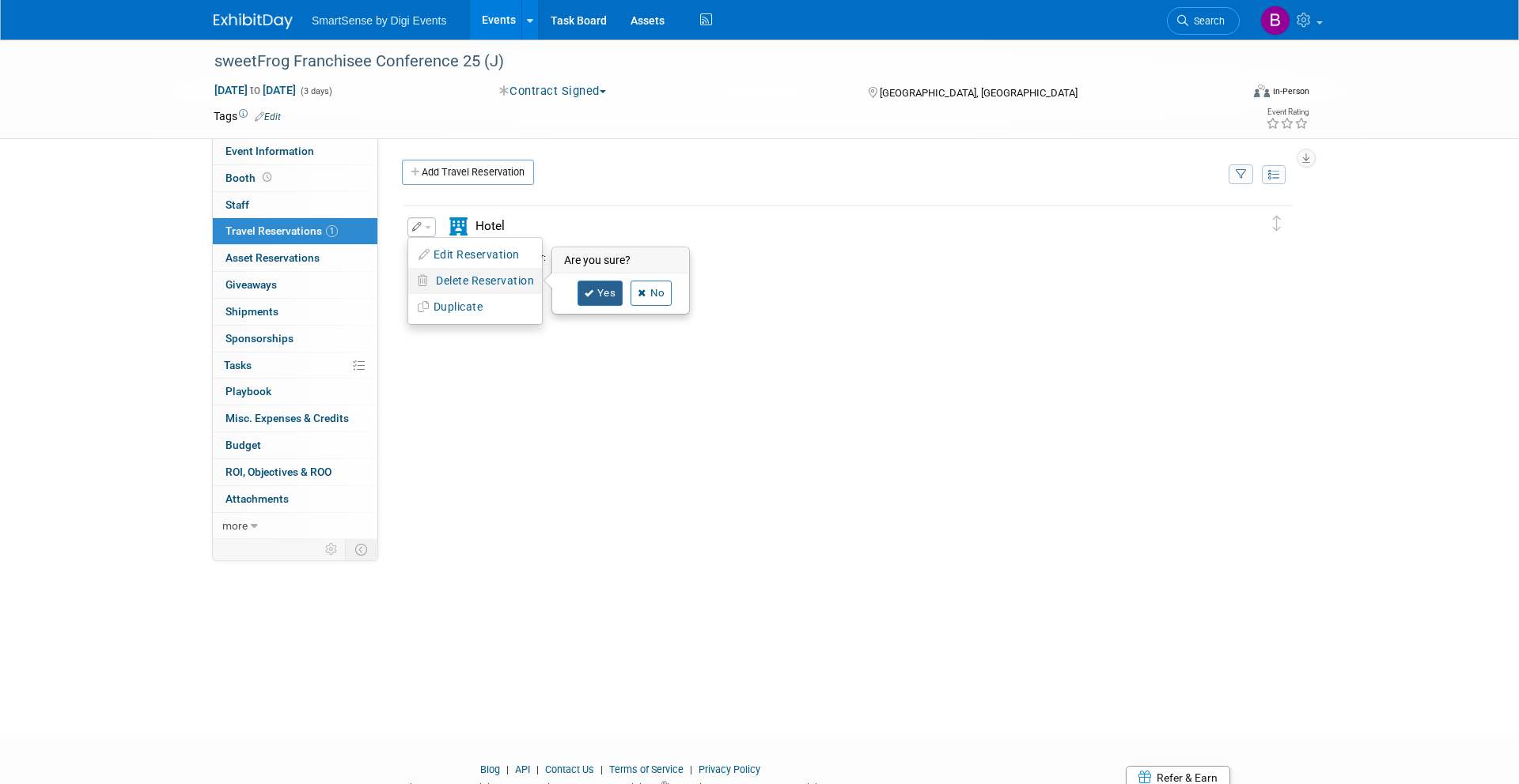
click at [610, 298] on link "Yes" at bounding box center [600, 293] width 46 height 26
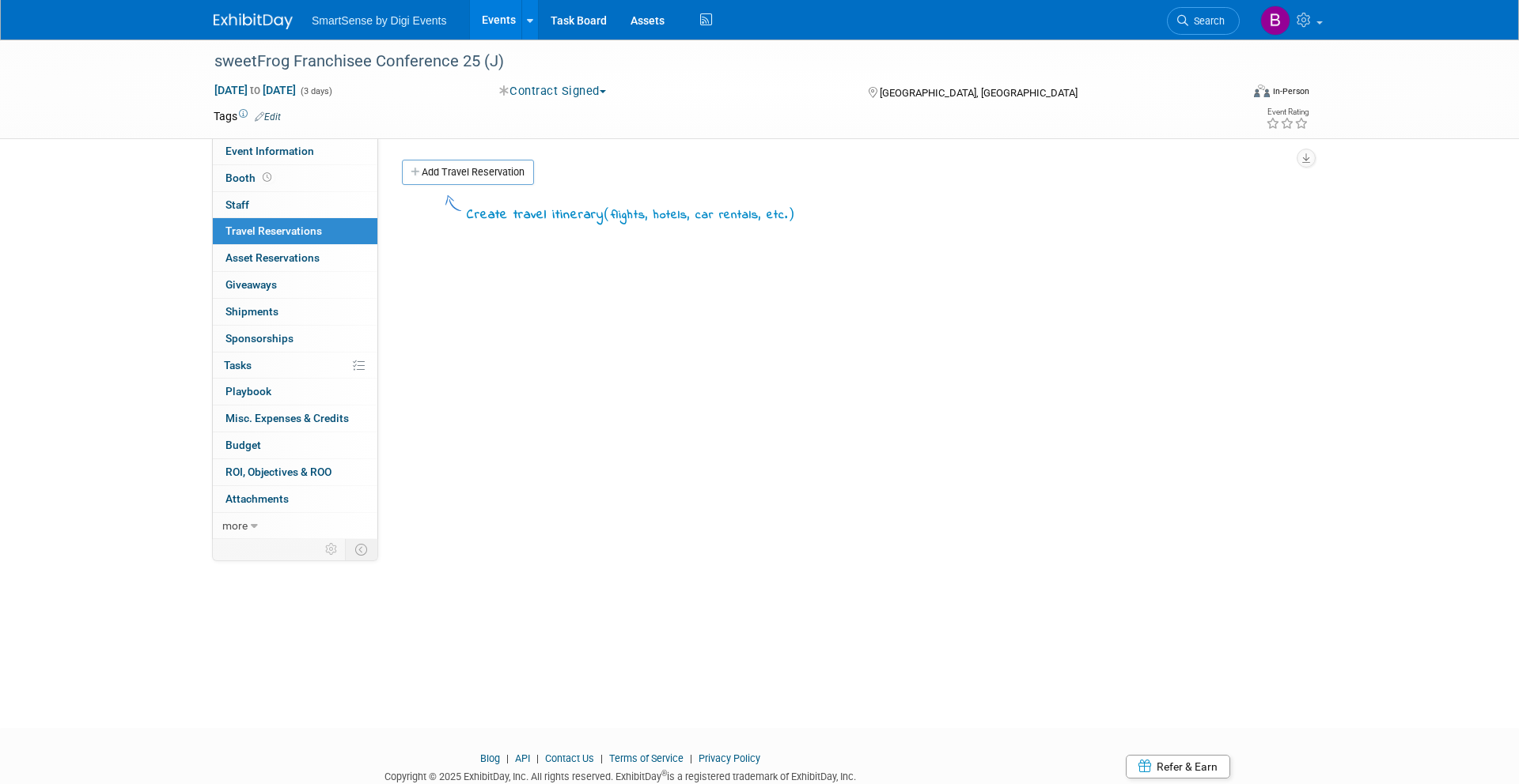
click at [245, 20] on img at bounding box center [253, 22] width 79 height 16
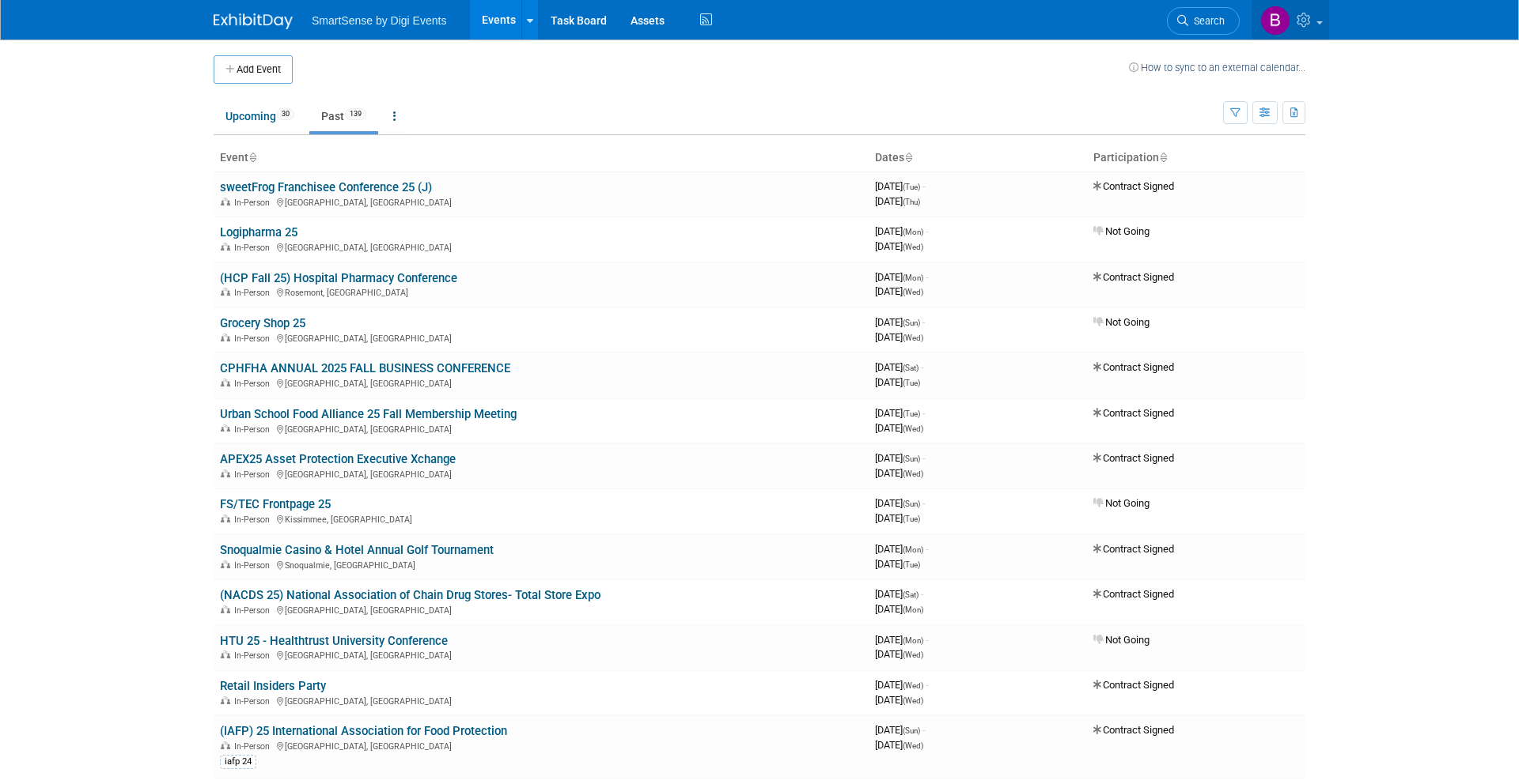
click at [1308, 30] on link at bounding box center [1290, 19] width 78 height 39
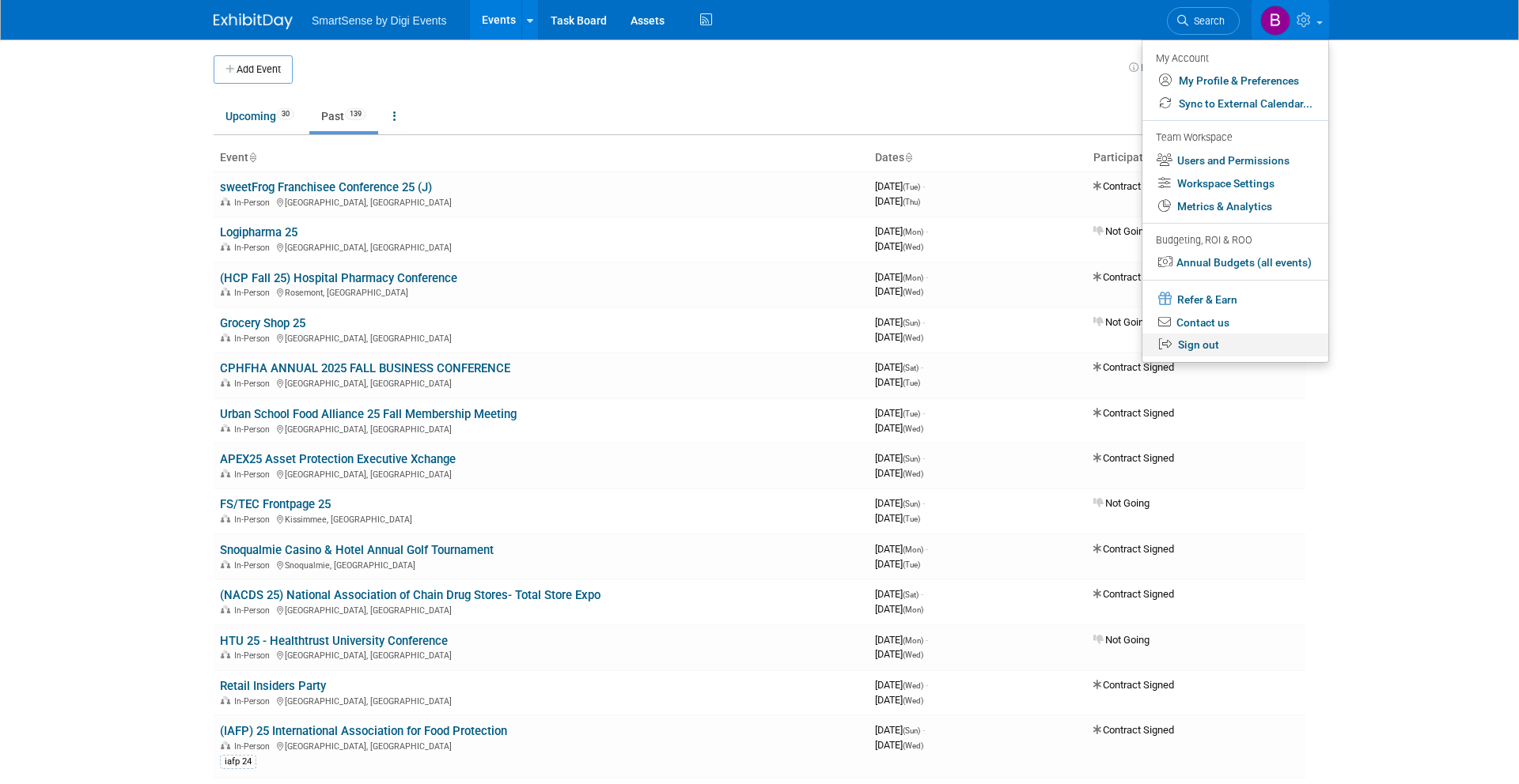
click at [1192, 344] on link "Sign out" at bounding box center [1235, 345] width 186 height 23
